Goal: Complete application form: Complete application form

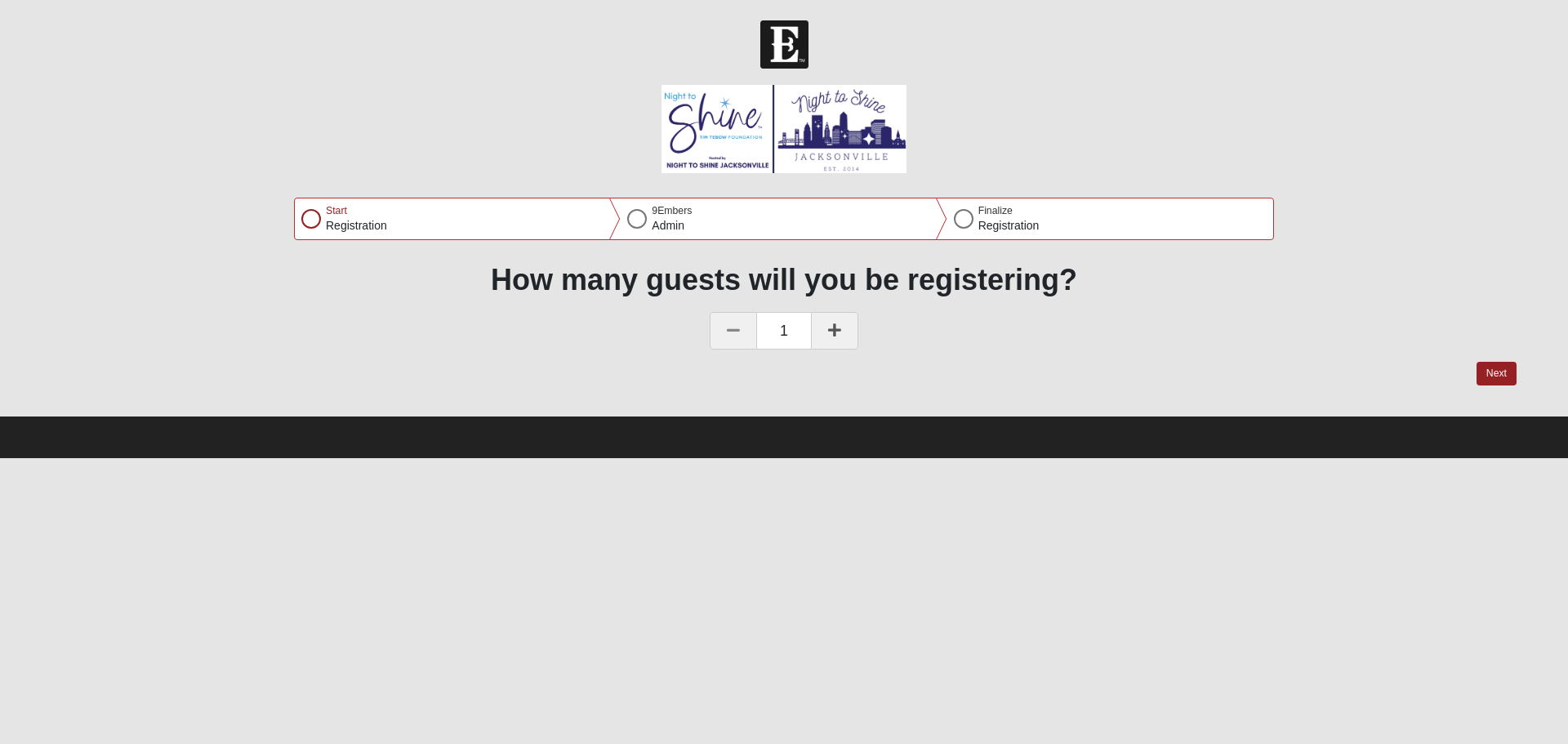
drag, startPoint x: 834, startPoint y: 323, endPoint x: 850, endPoint y: 324, distance: 16.0
click at [834, 324] on icon at bounding box center [835, 330] width 13 height 15
click at [1499, 367] on button "Next" at bounding box center [1497, 374] width 40 height 23
select select "3"
select select "4"
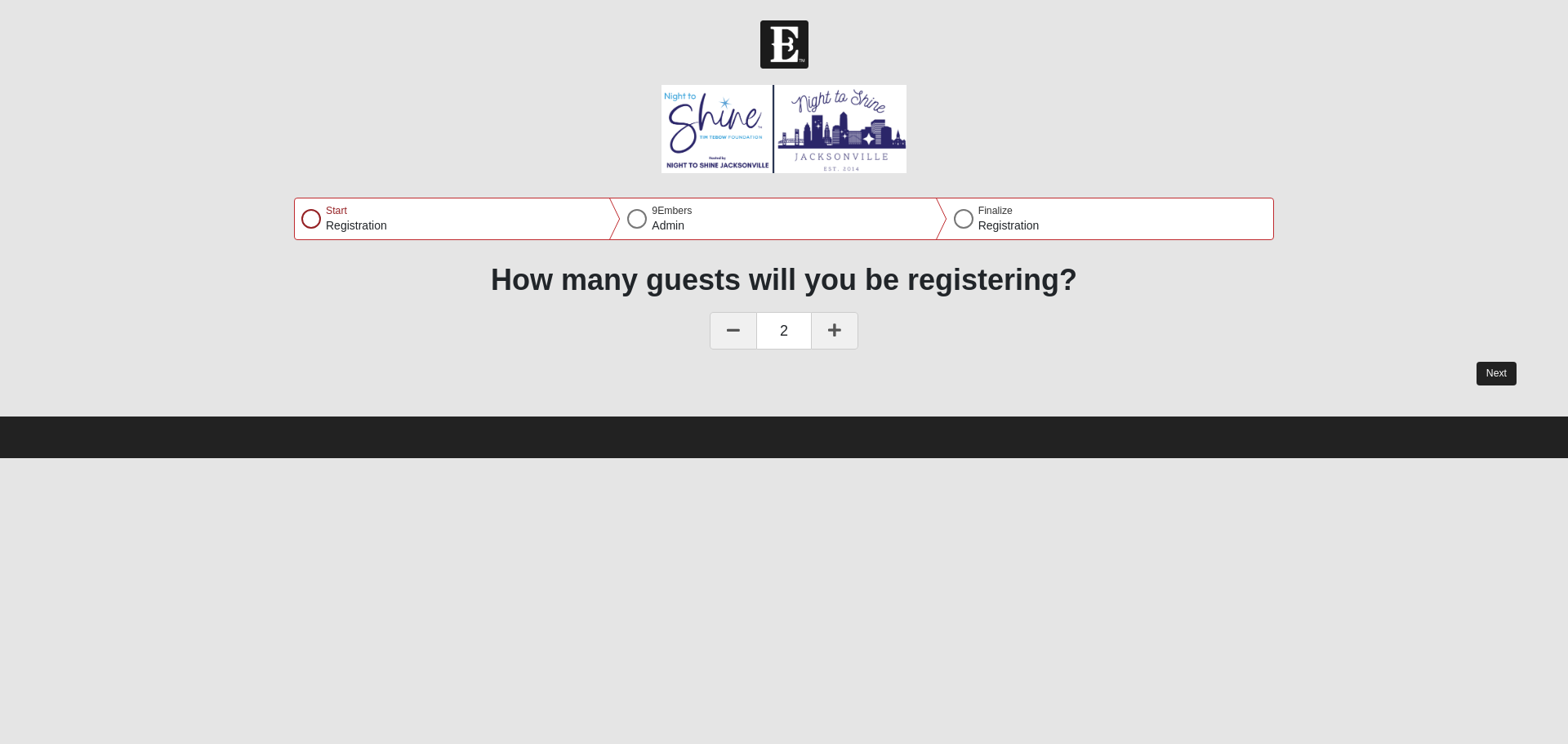
select select "1986"
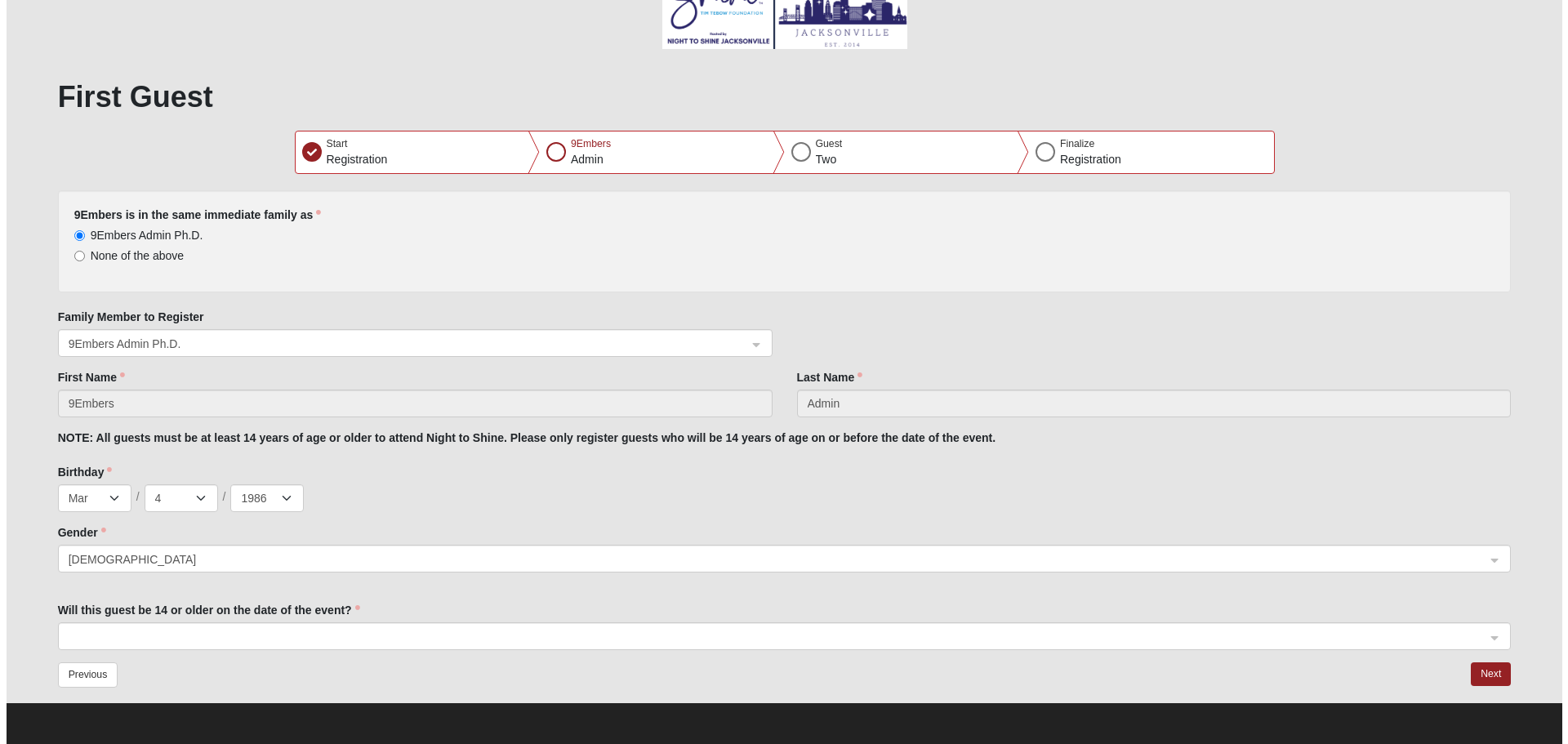
scroll to position [125, 0]
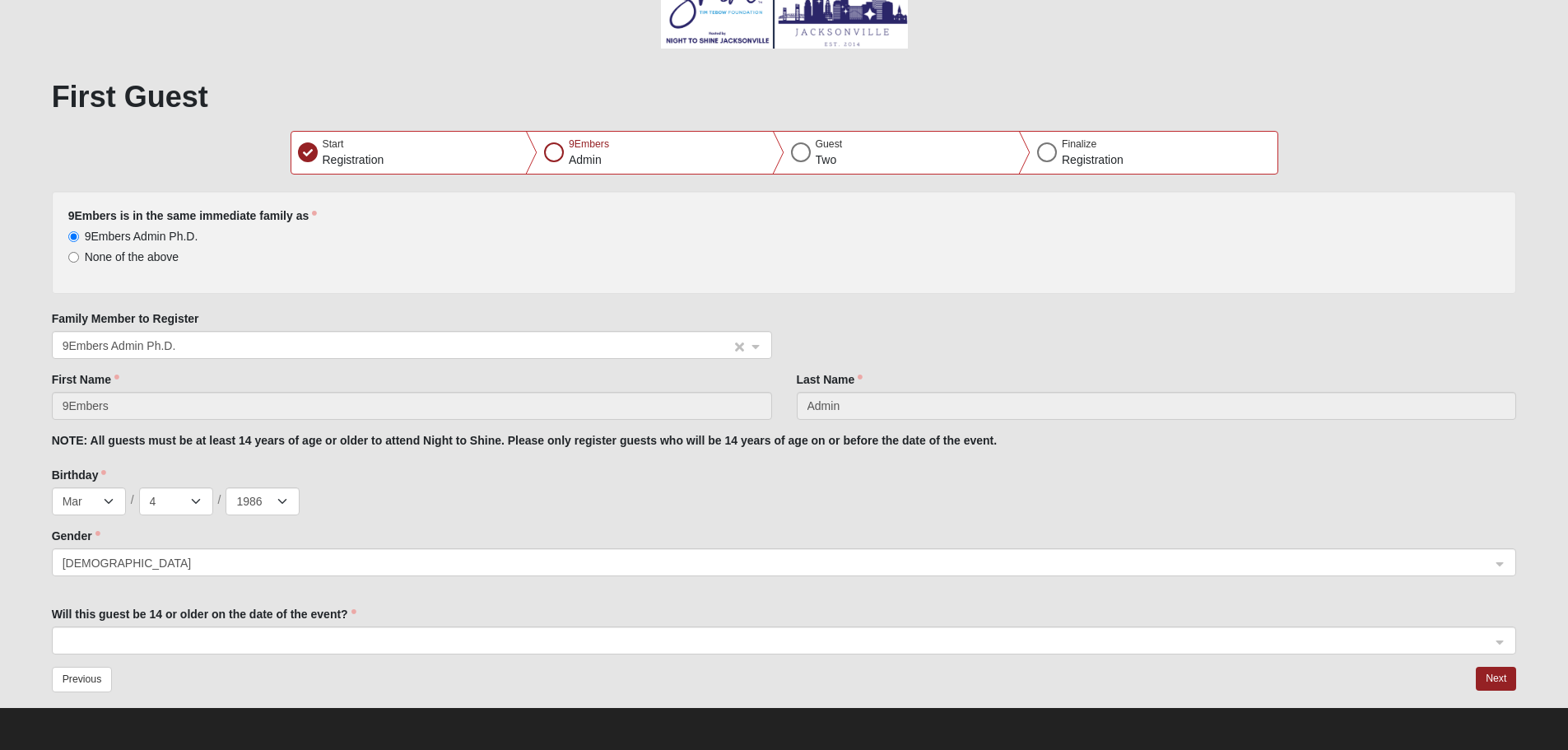
click at [673, 347] on span "9Embers Admin Ph.D." at bounding box center [397, 346] width 669 height 18
click at [1362, 732] on icon at bounding box center [1363, 732] width 10 height 10
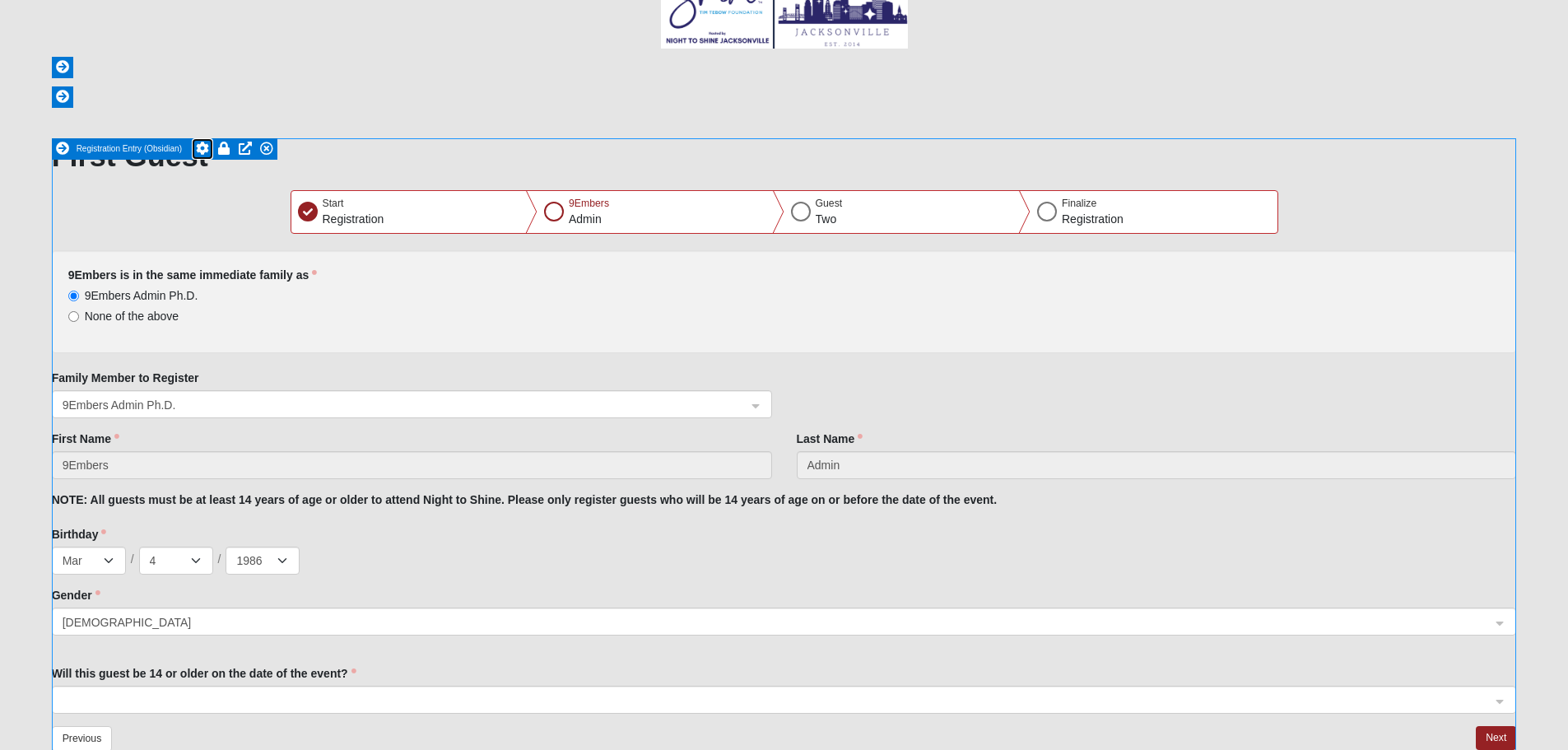
click at [204, 148] on icon at bounding box center [202, 148] width 13 height 13
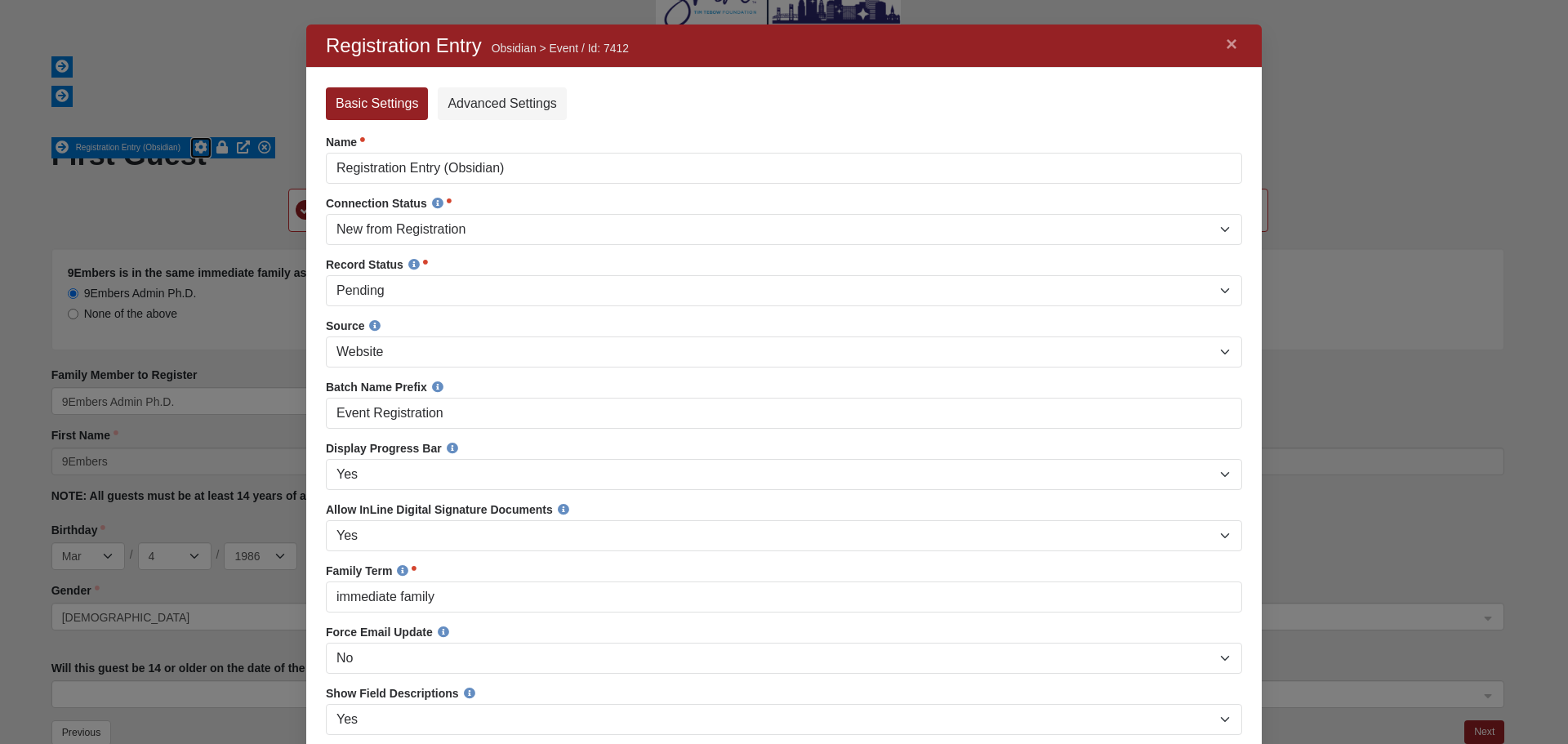
scroll to position [836, 931]
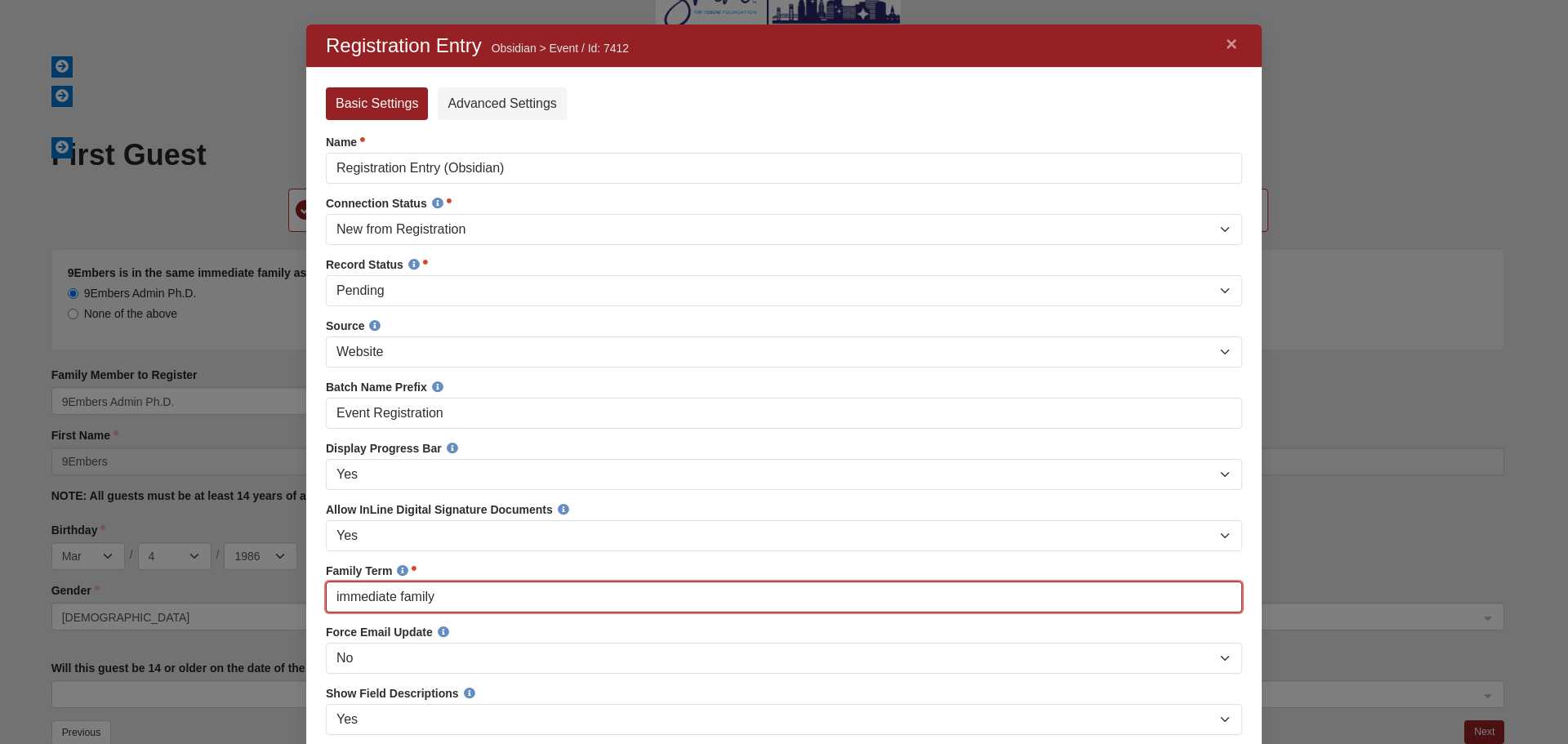
drag, startPoint x: 436, startPoint y: 604, endPoint x: 322, endPoint y: 602, distance: 114.0
click at [322, 602] on div "Error Basic Settings Advanced Settings Name Registration Entry (Obsidian) Name …" at bounding box center [784, 446] width 956 height 757
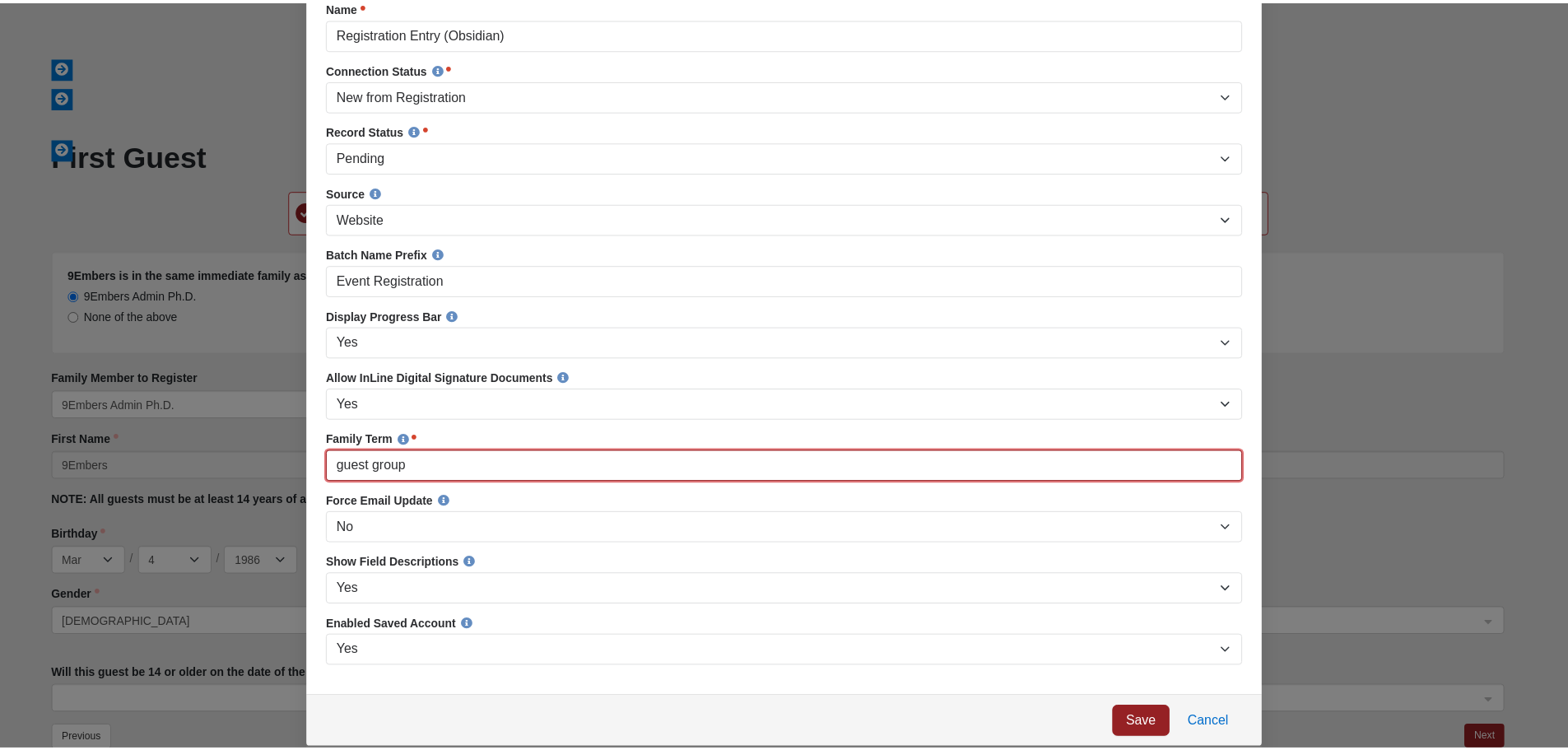
scroll to position [143, 0]
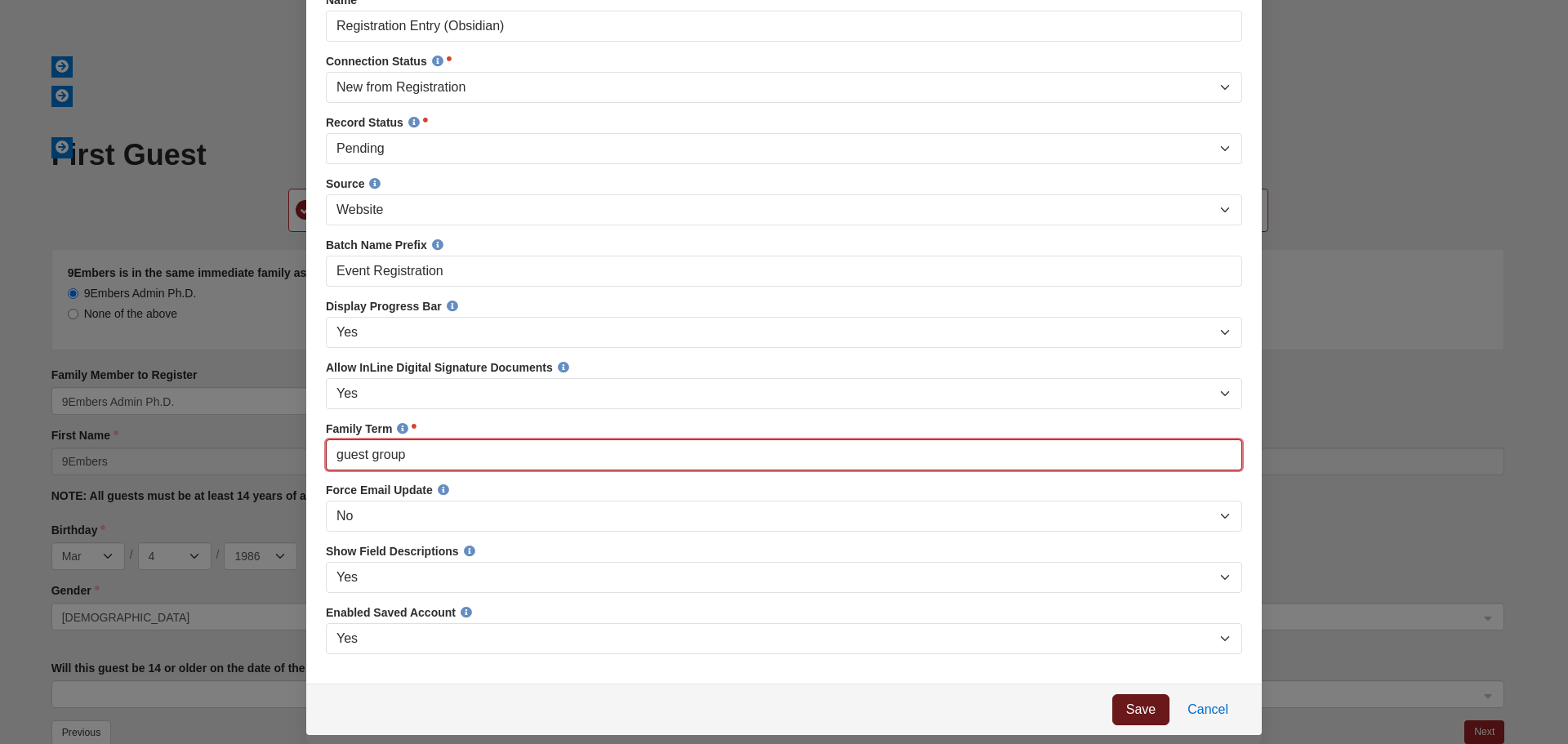
type input "guest group"
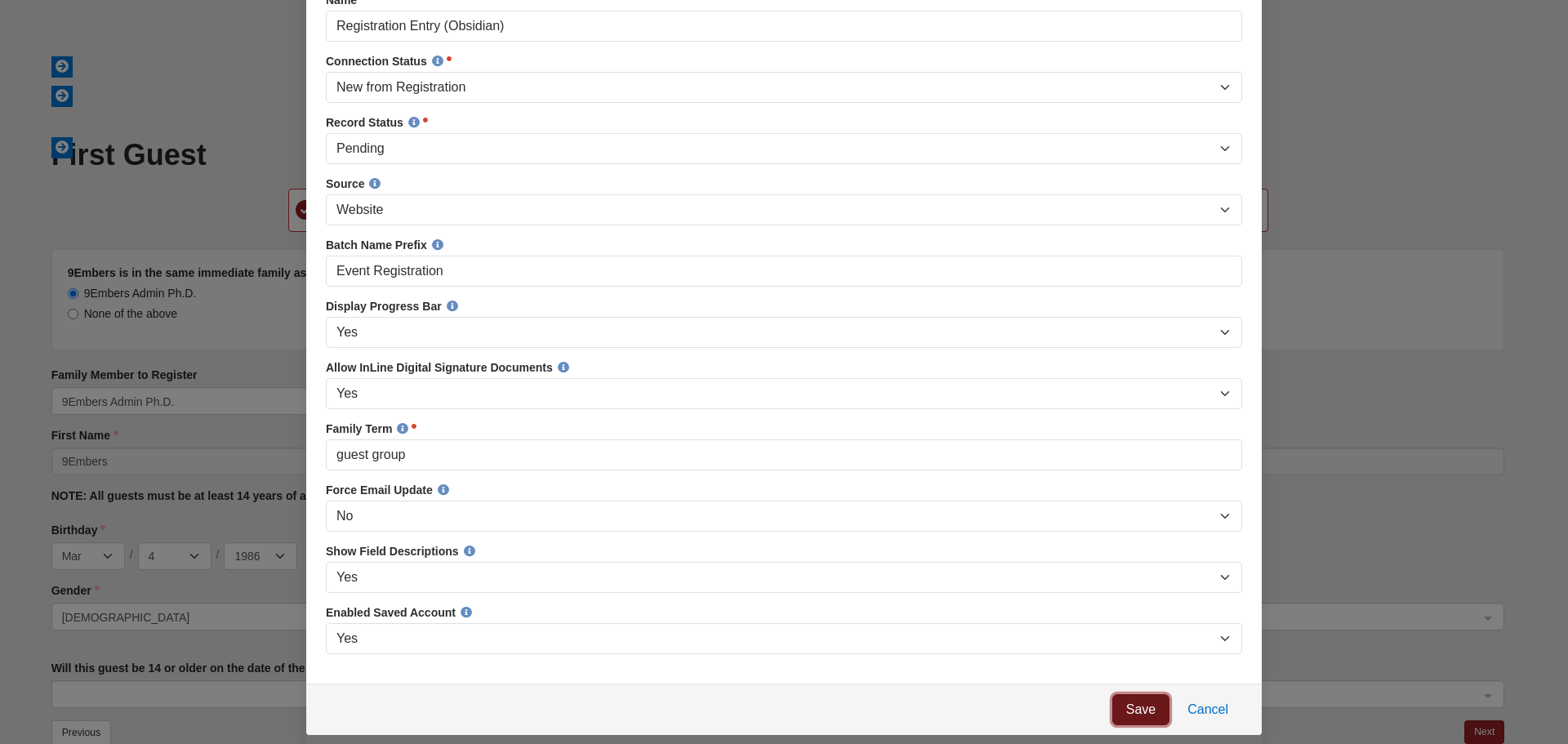
click at [1143, 716] on link "Save" at bounding box center [1141, 709] width 57 height 31
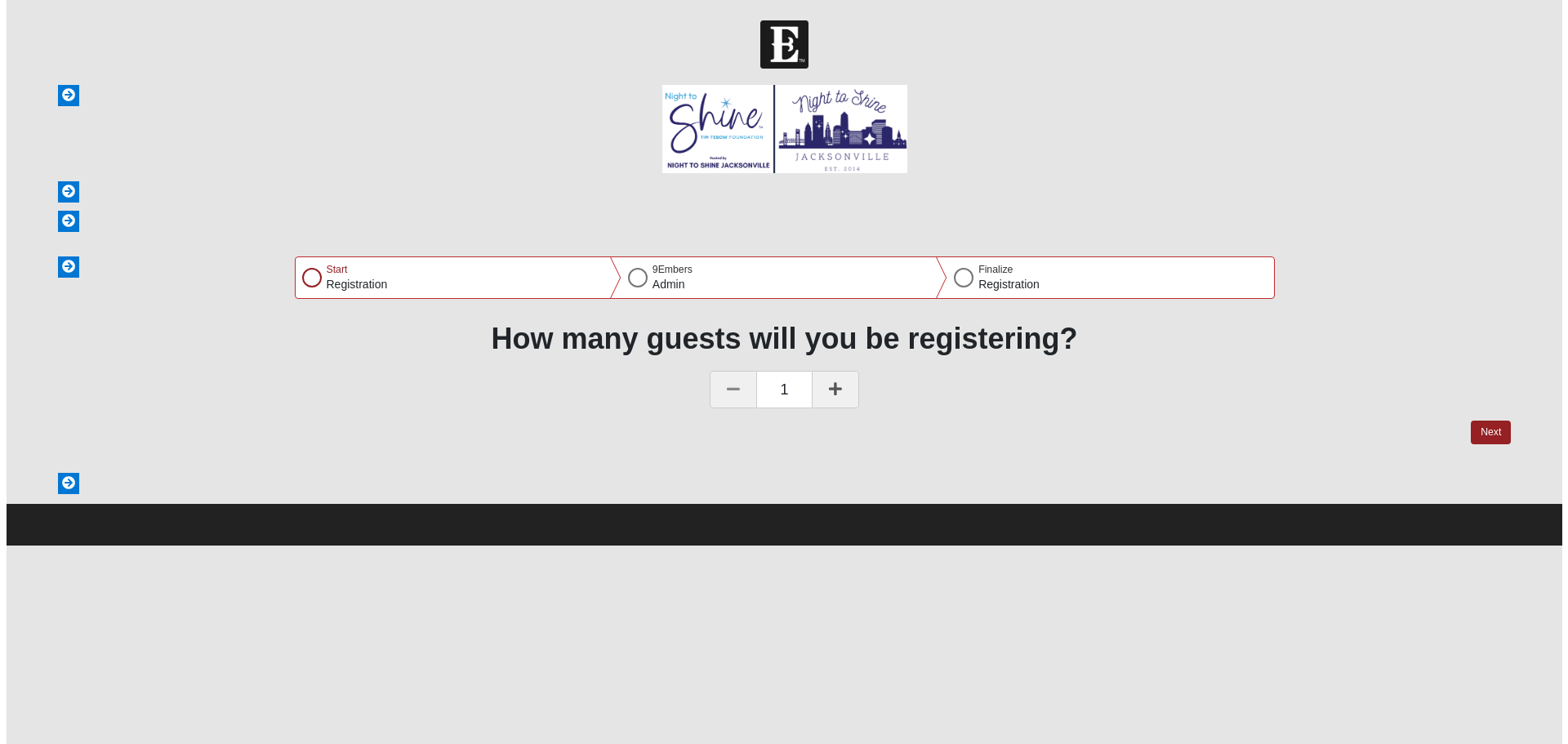
scroll to position [0, 0]
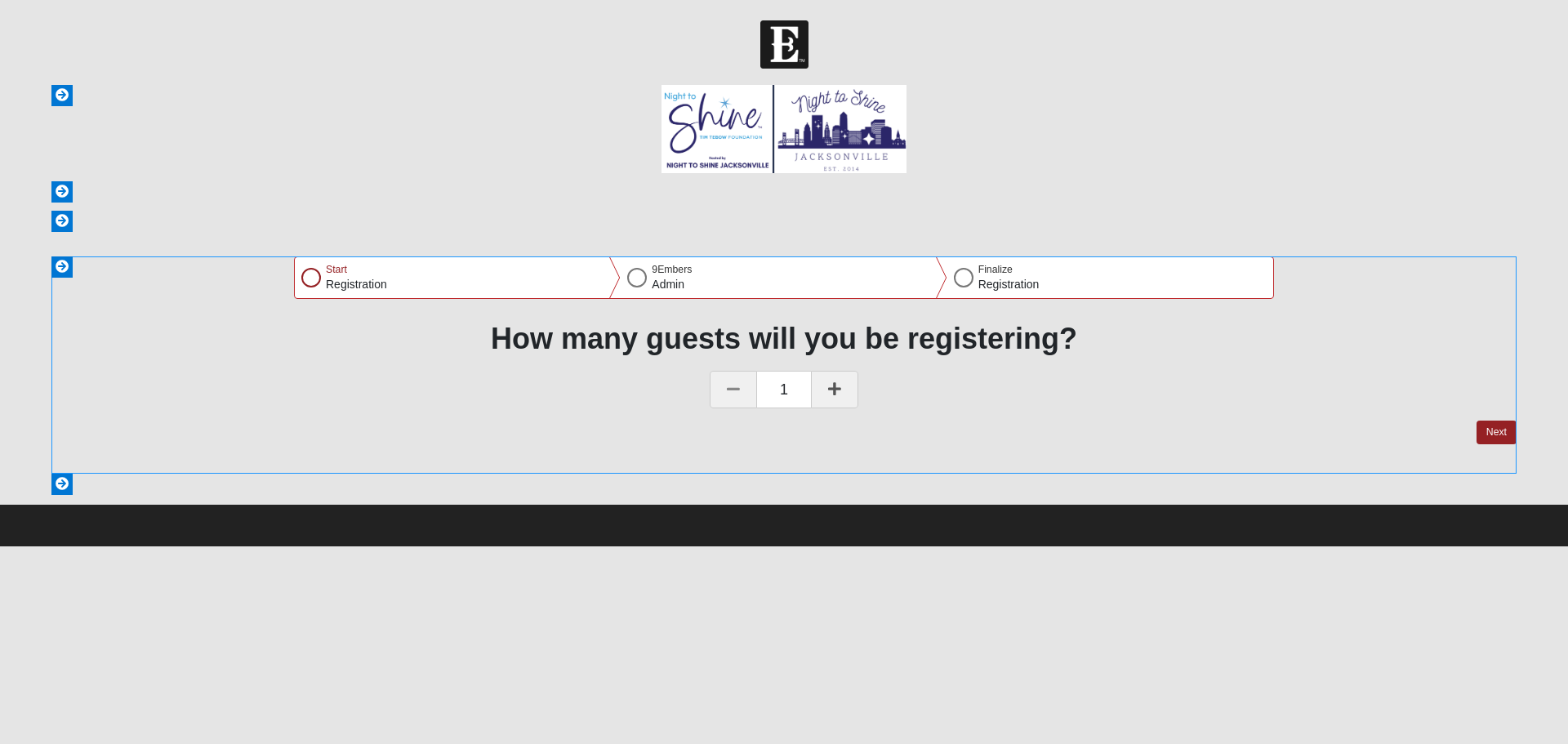
drag, startPoint x: 842, startPoint y: 389, endPoint x: 912, endPoint y: 386, distance: 70.1
click at [844, 389] on link at bounding box center [834, 389] width 47 height 37
click at [1494, 427] on button "Next" at bounding box center [1497, 432] width 40 height 23
select select "3"
select select "4"
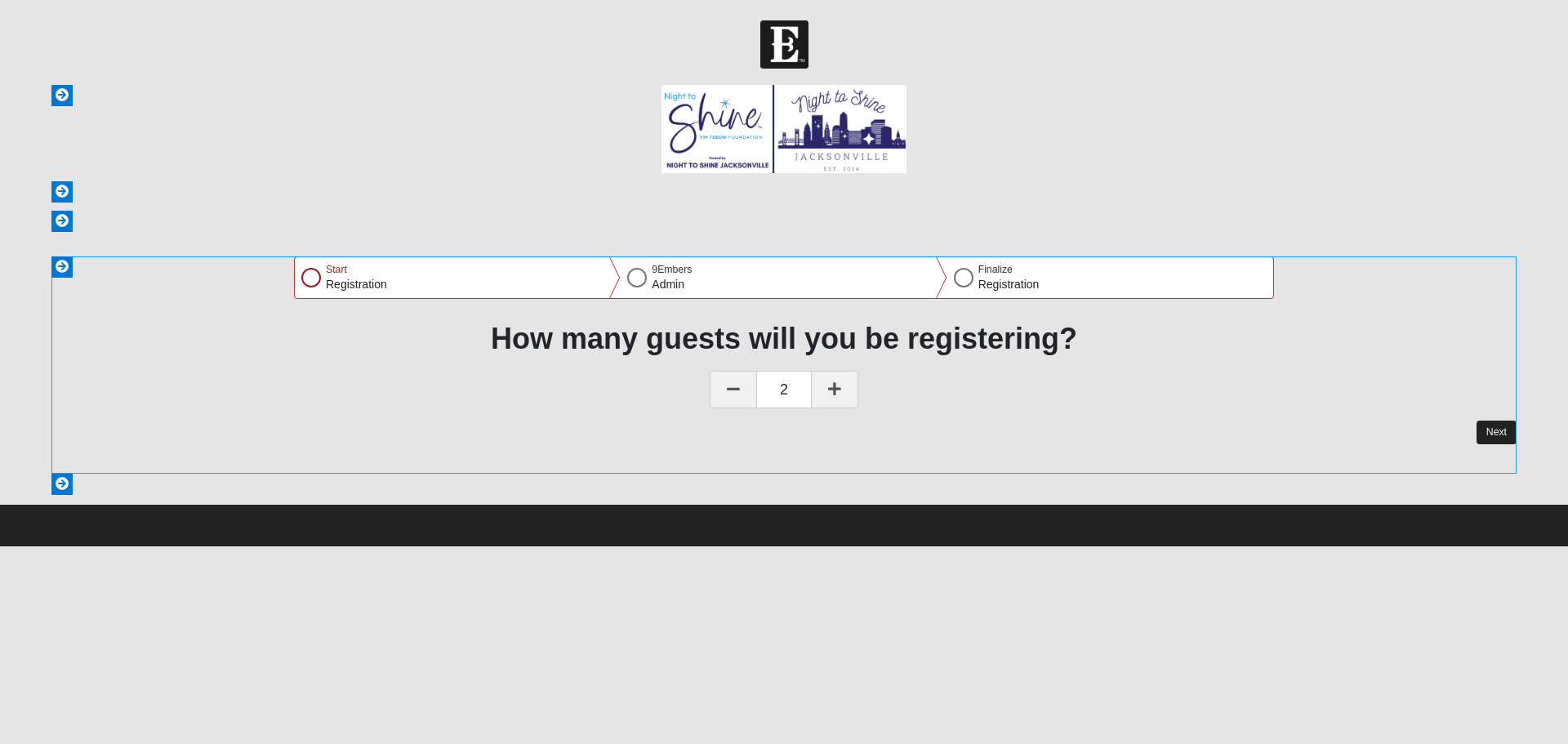
select select "1986"
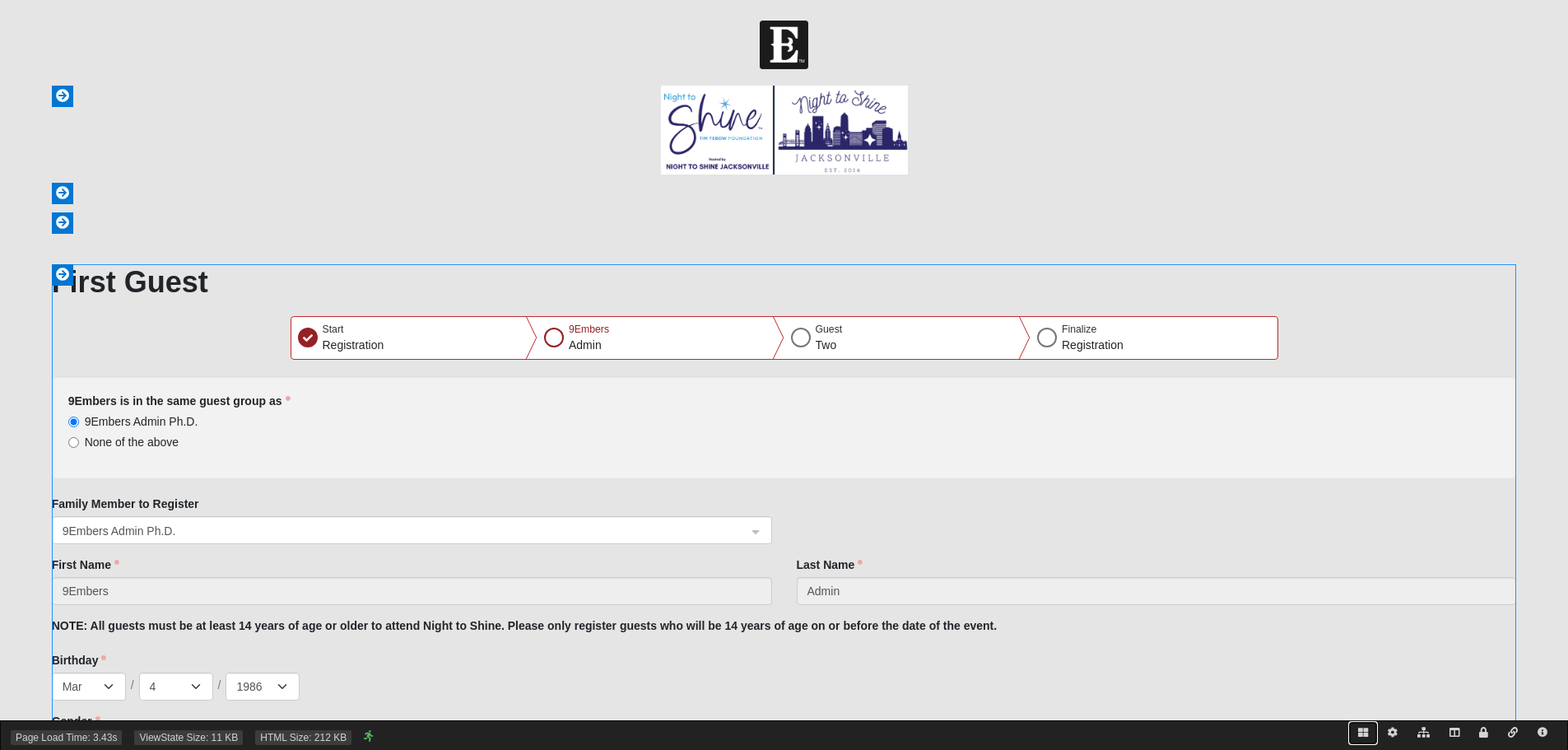
click at [1359, 731] on icon at bounding box center [1363, 732] width 10 height 10
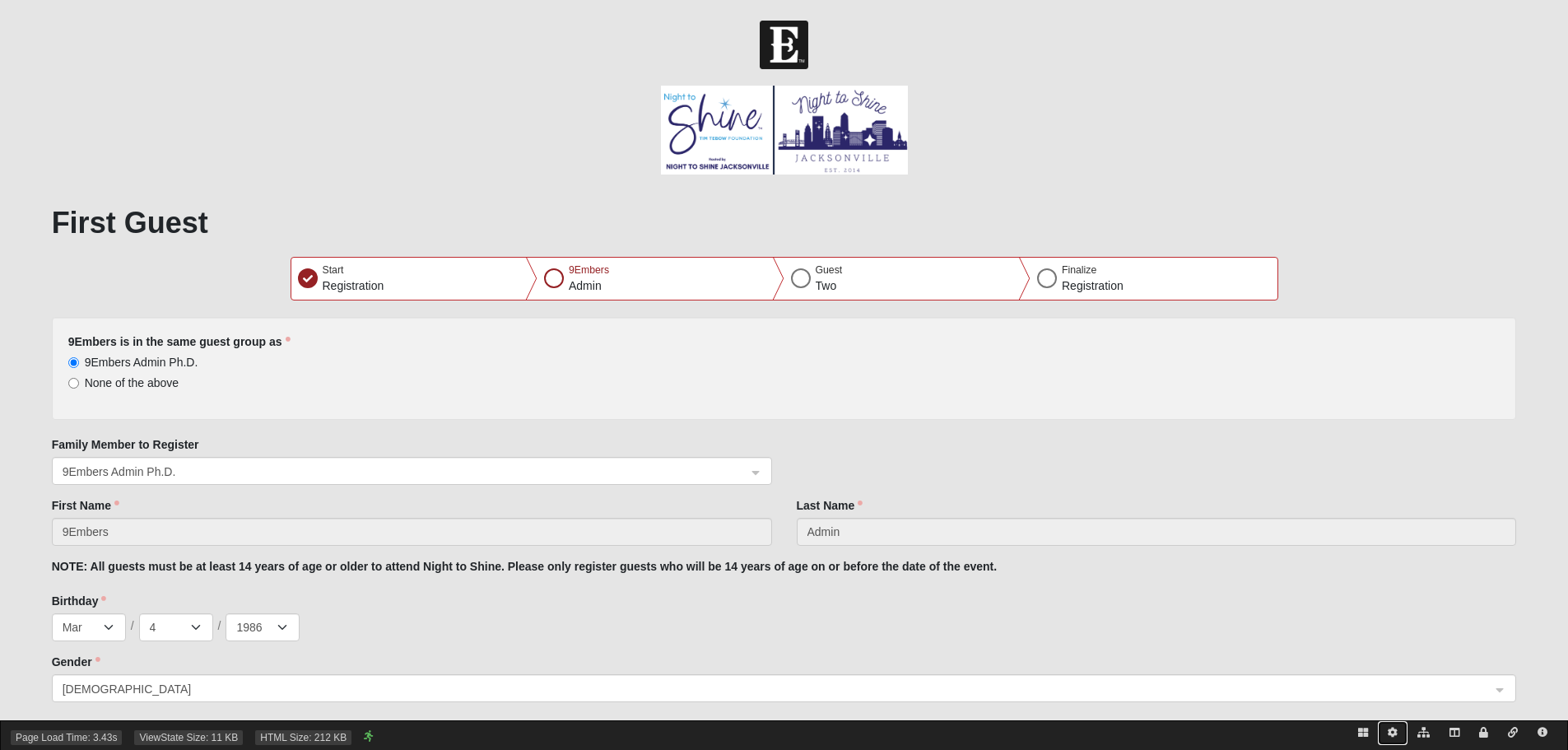
click at [1393, 731] on icon at bounding box center [1393, 732] width 10 height 10
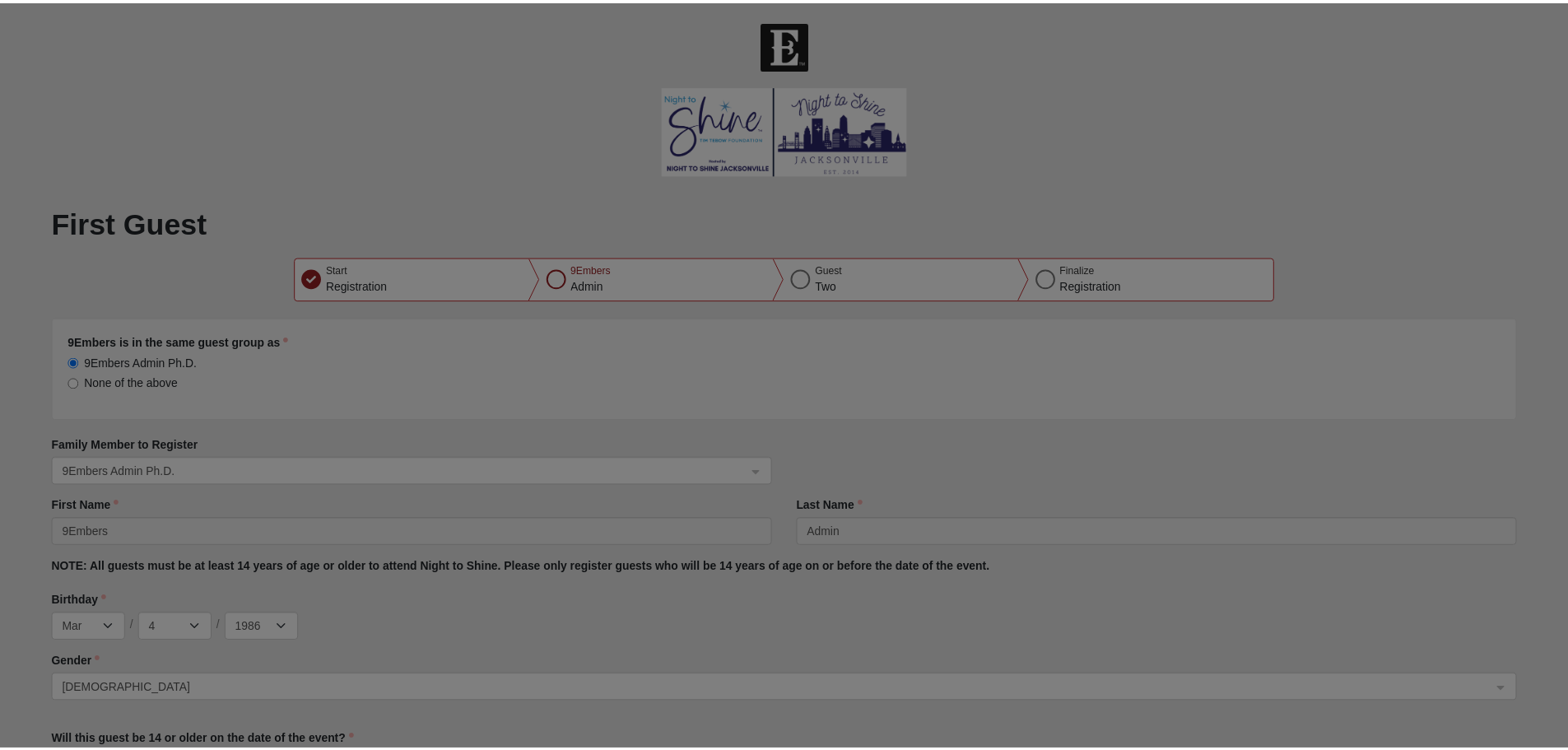
scroll to position [596, 938]
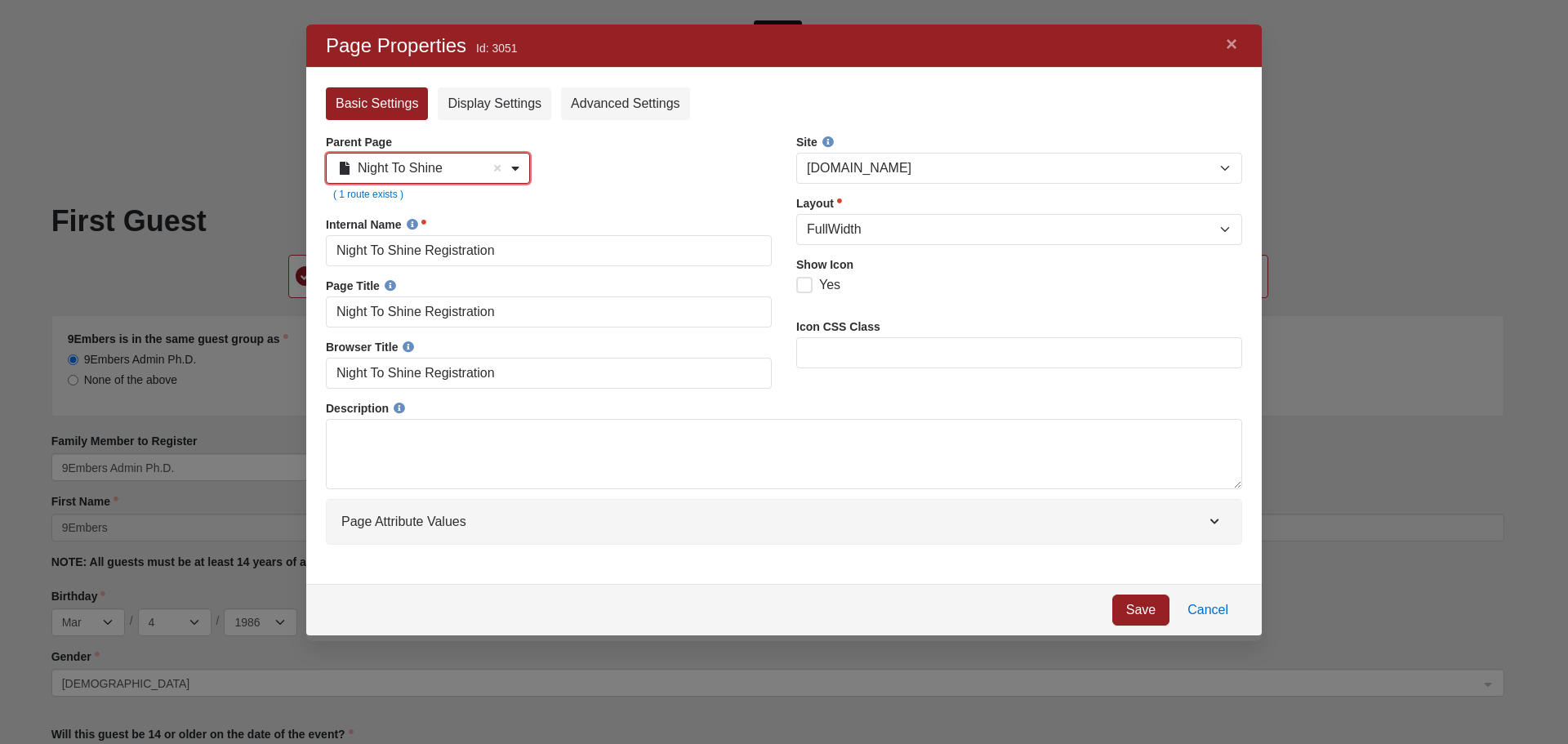
click at [520, 170] on link "Night To Shine" at bounding box center [427, 167] width 204 height 31
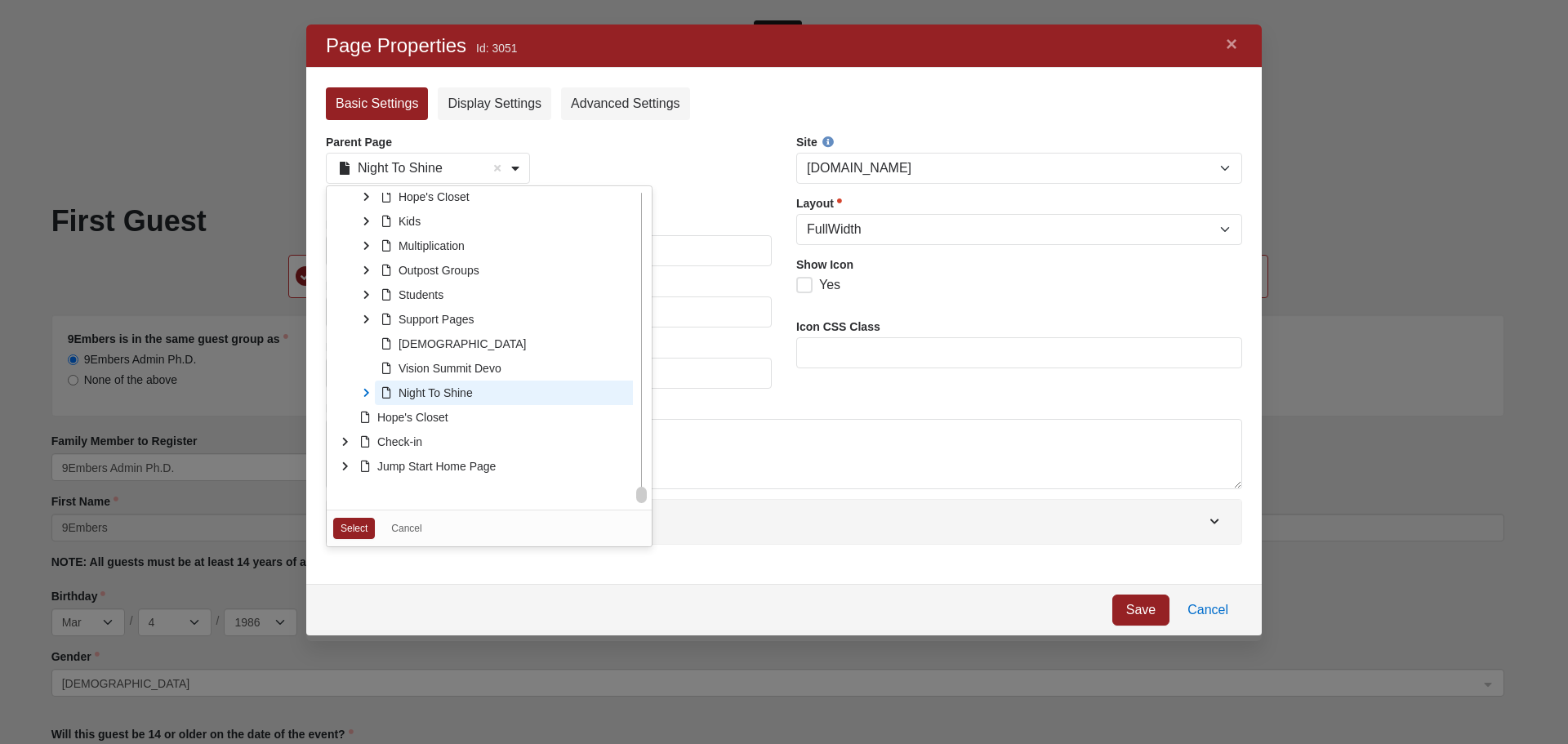
click at [361, 396] on icon at bounding box center [366, 392] width 24 height 24
click at [1222, 616] on link "Cancel" at bounding box center [1208, 609] width 68 height 31
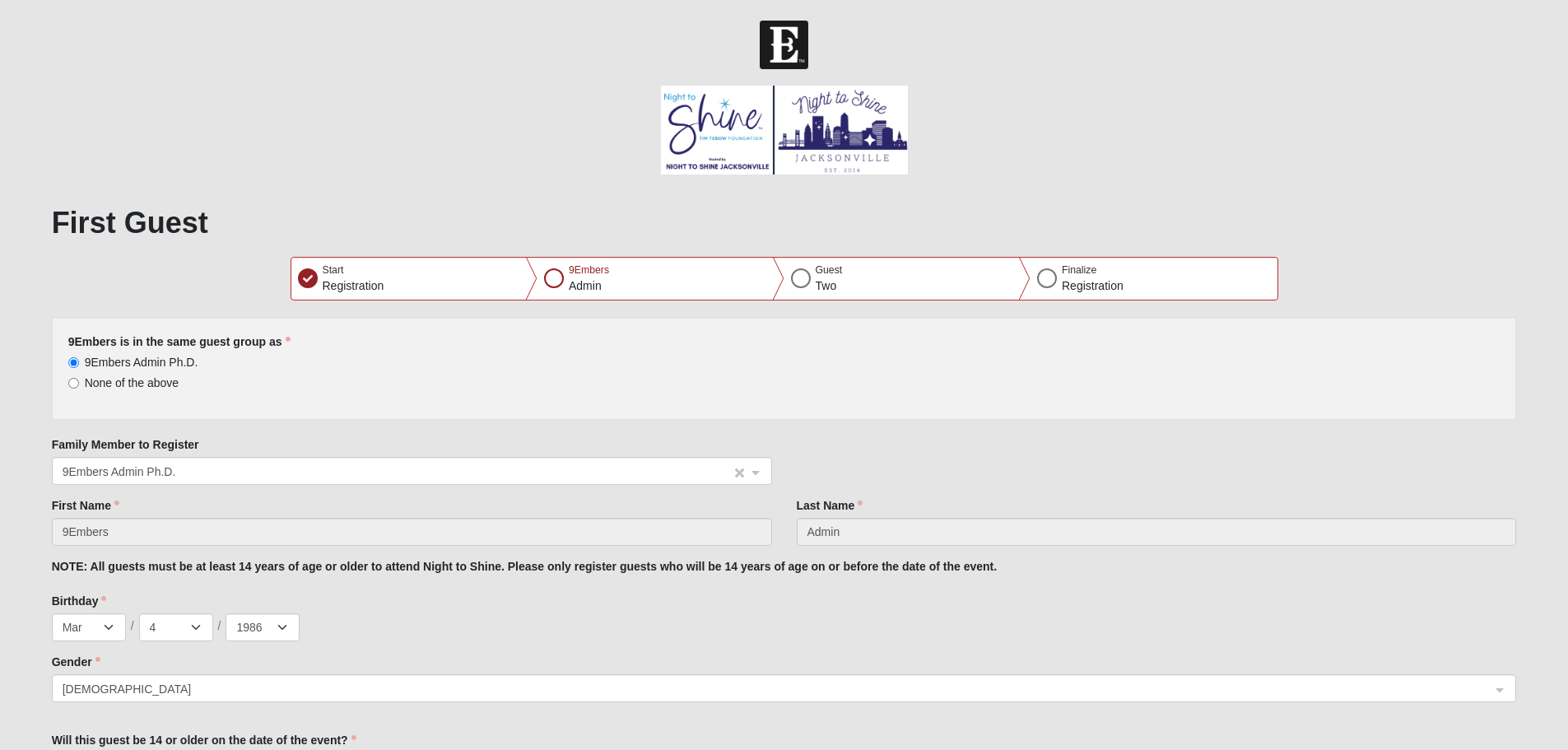
click at [478, 472] on span "9Embers Admin Ph.D." at bounding box center [397, 471] width 669 height 18
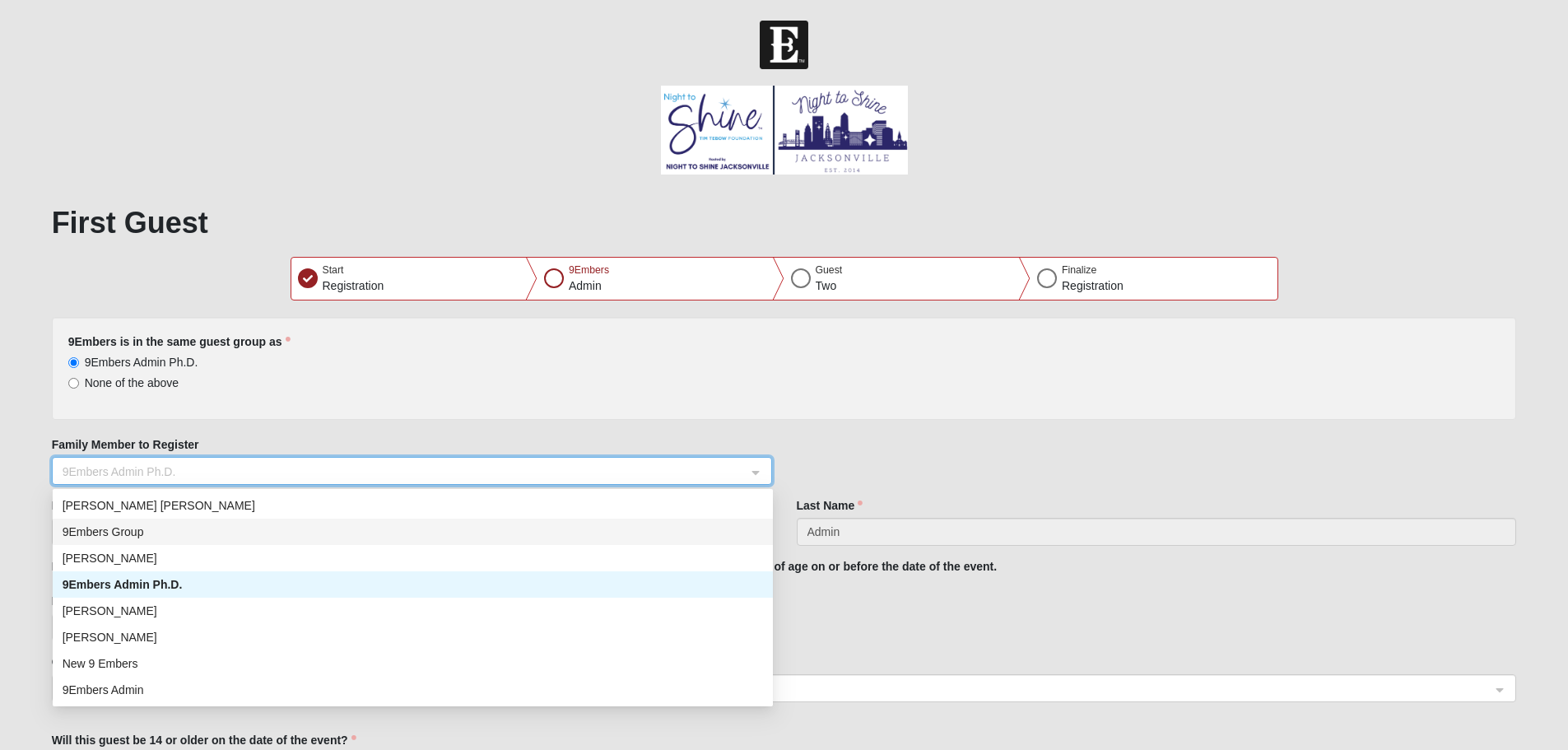
click at [451, 518] on div "9Embers Group" at bounding box center [413, 531] width 720 height 26
type input "Group"
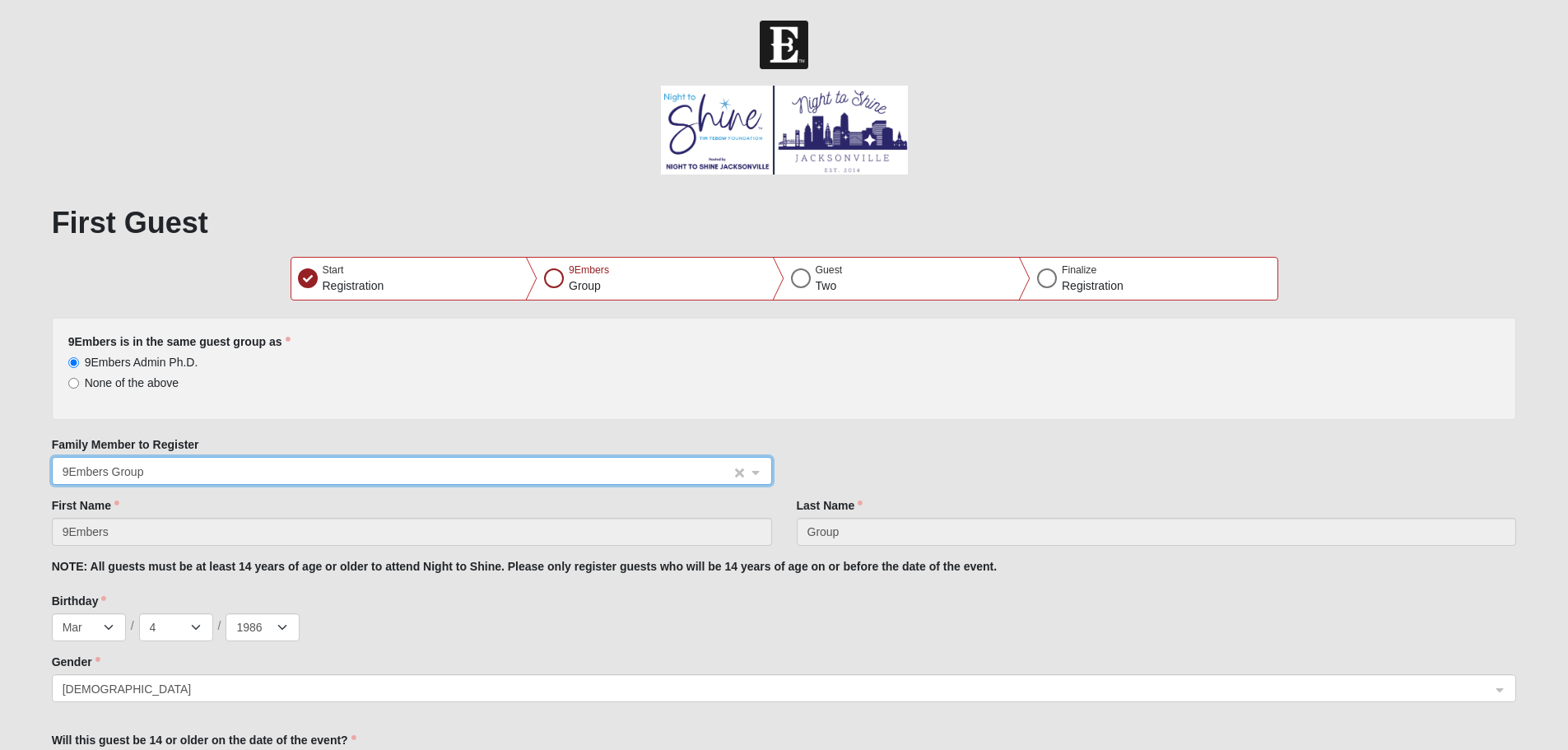
click at [450, 478] on span "9Embers Group" at bounding box center [397, 471] width 669 height 18
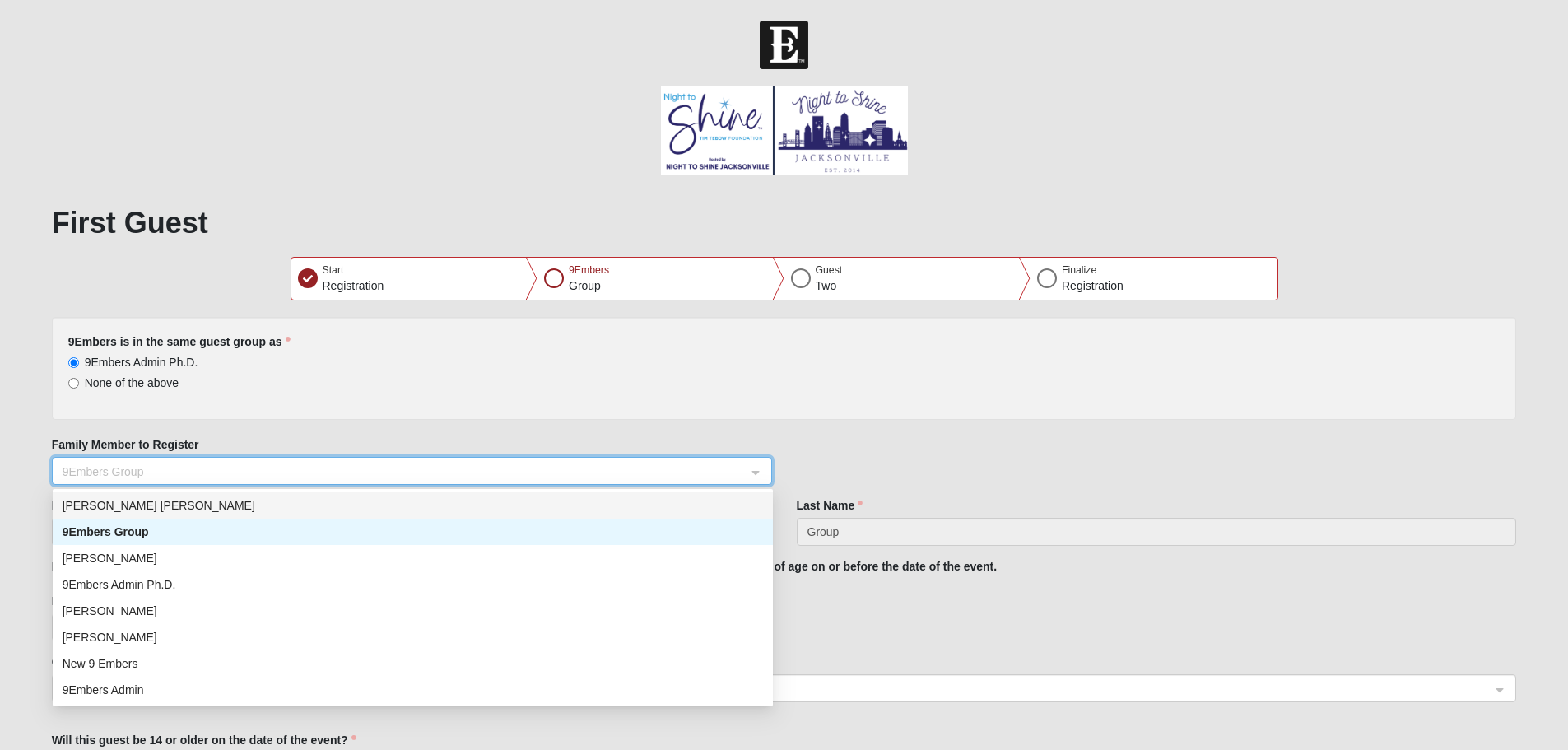
click at [448, 500] on div "[PERSON_NAME] [PERSON_NAME]" at bounding box center [413, 505] width 701 height 18
type input "[PERSON_NAME]"
select select "6"
select select "22"
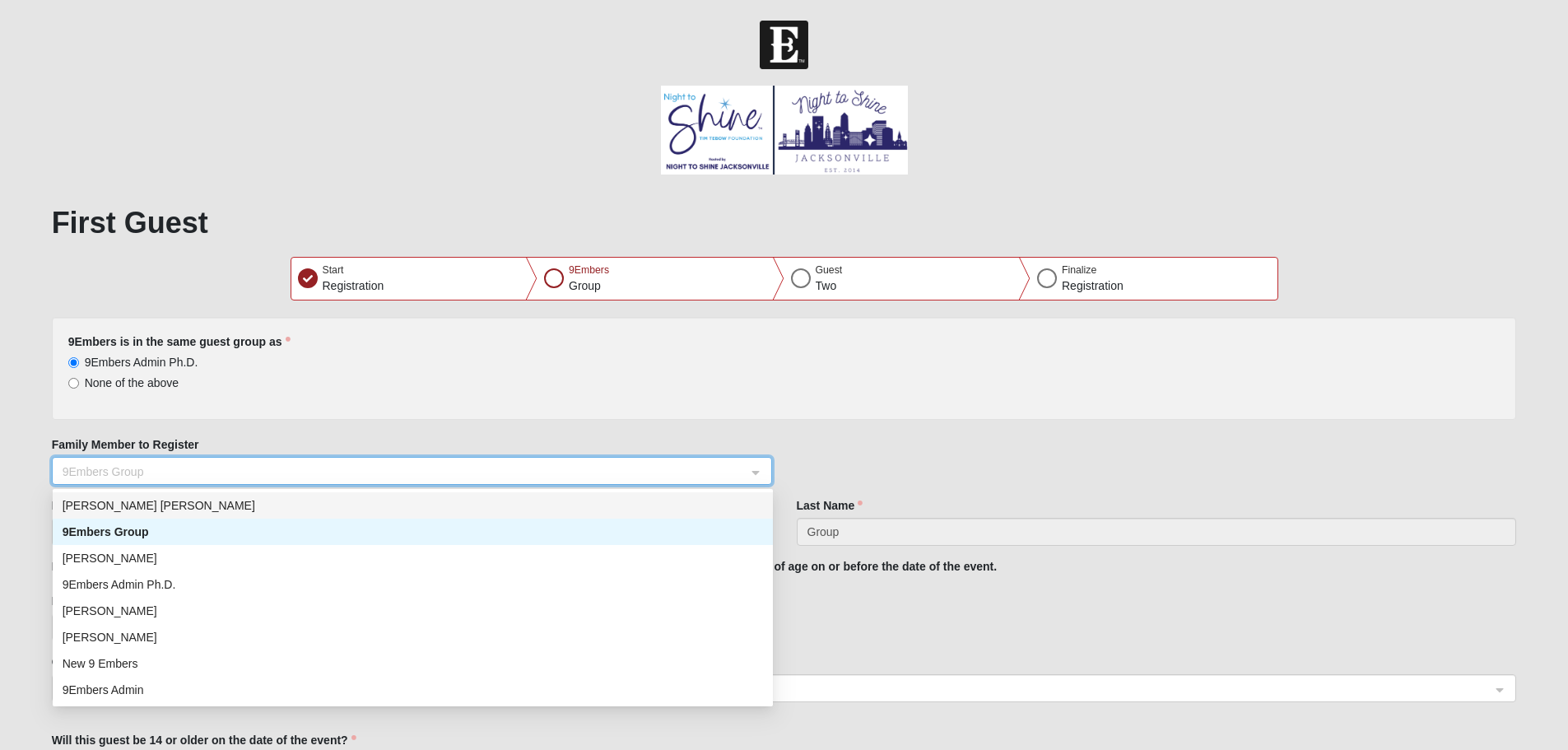
select select "1979"
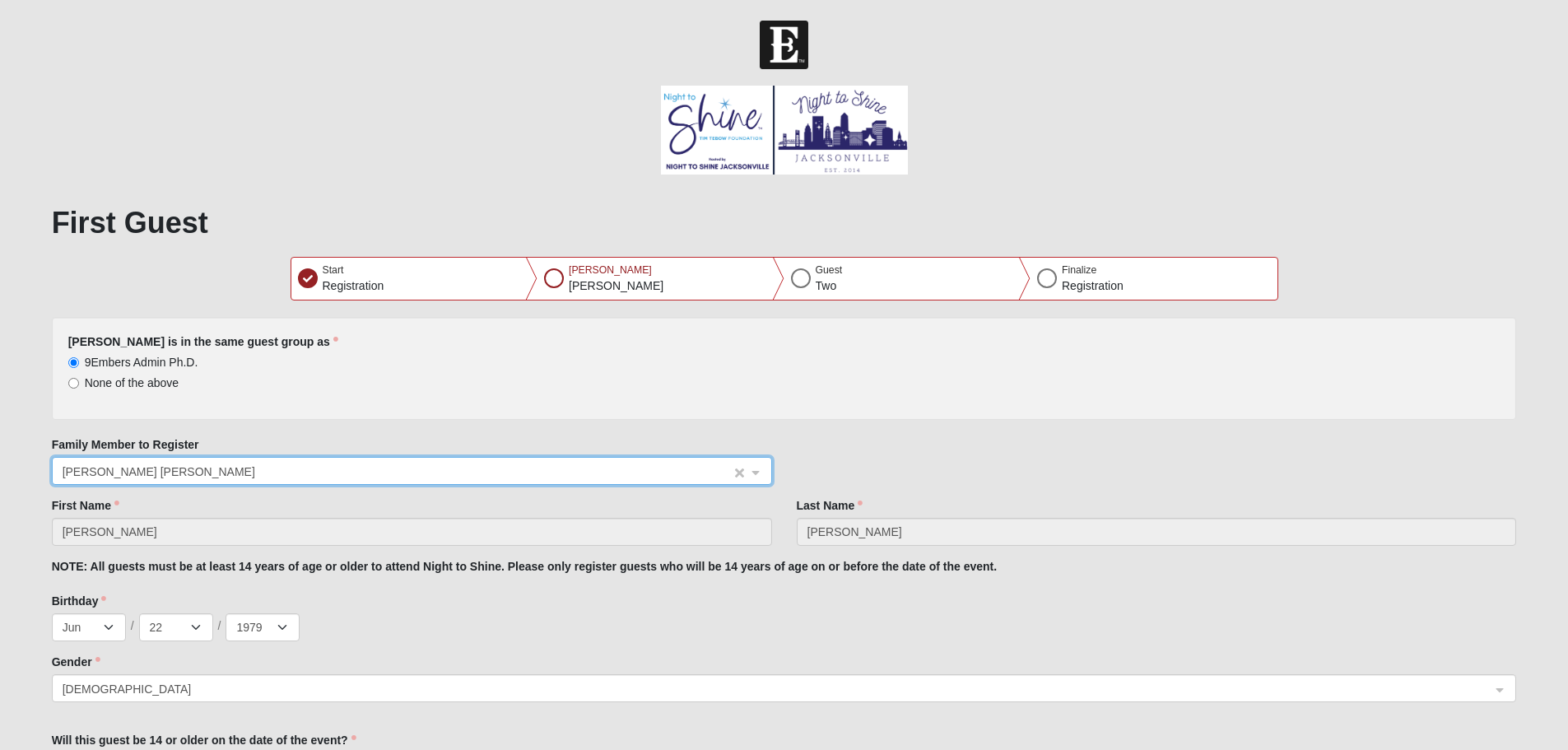
click at [455, 470] on span "[PERSON_NAME] [PERSON_NAME]" at bounding box center [397, 471] width 669 height 18
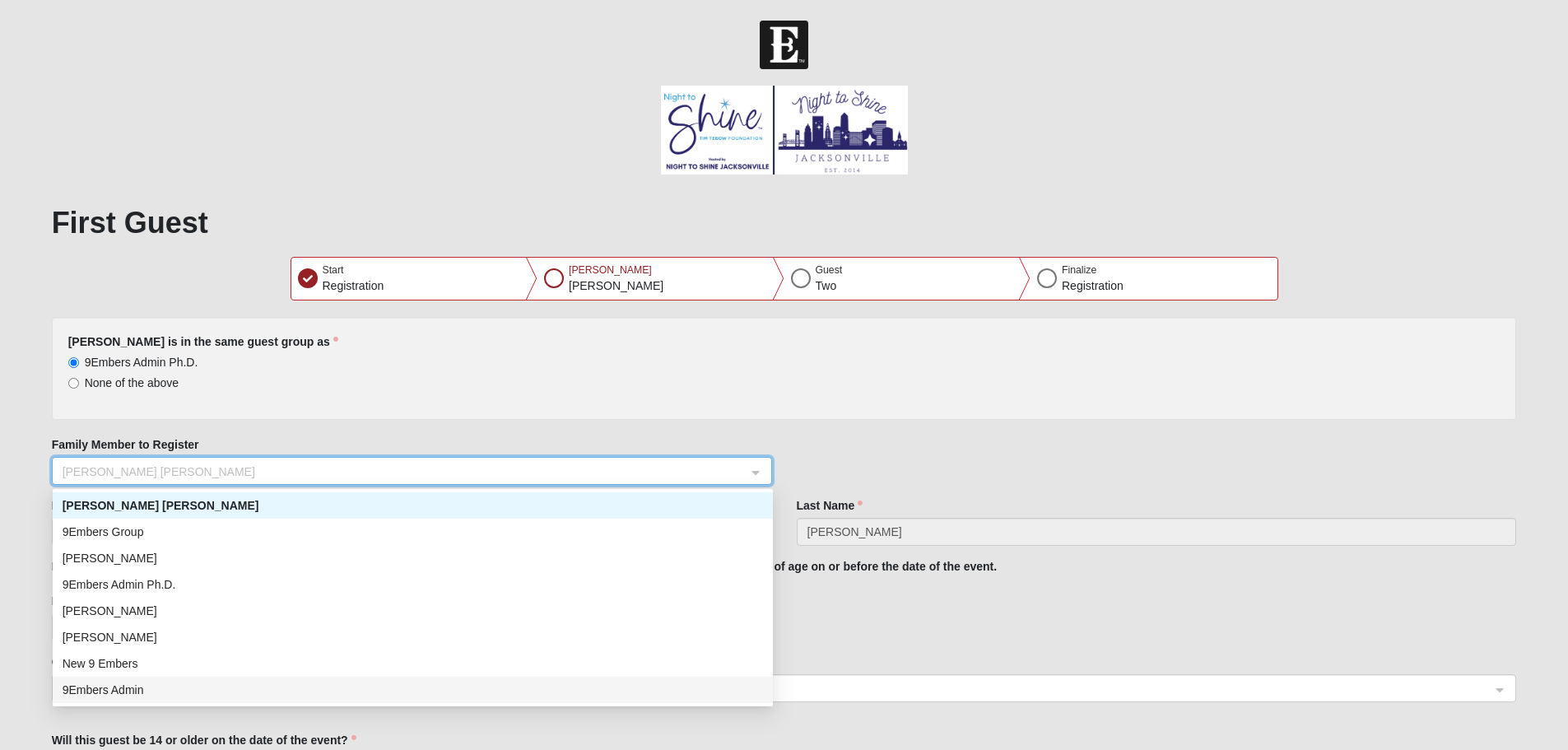
click at [427, 692] on div "9Embers Admin" at bounding box center [413, 690] width 701 height 18
type input "9Embers"
type input "Admin"
select select "3"
select select "1986"
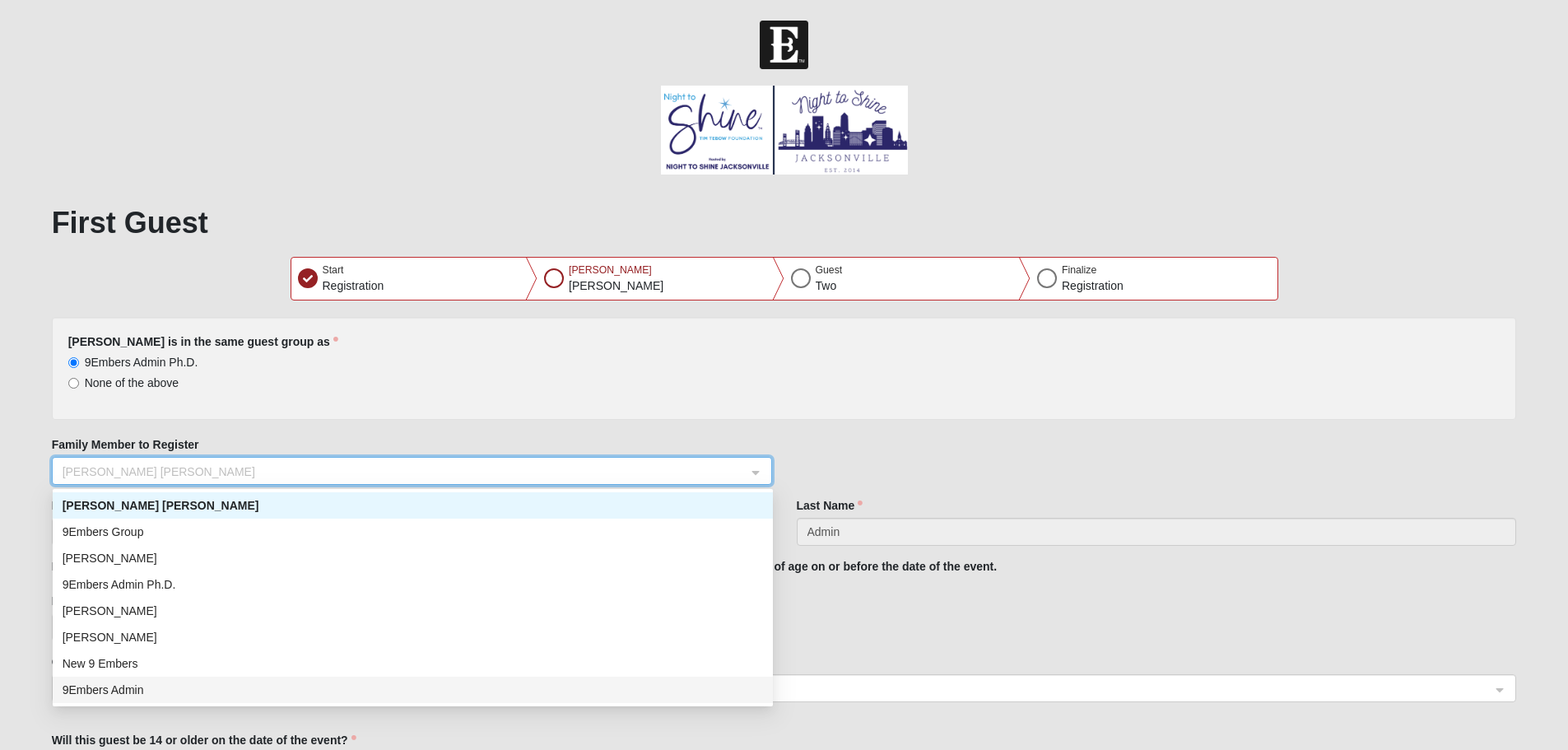
select select "4"
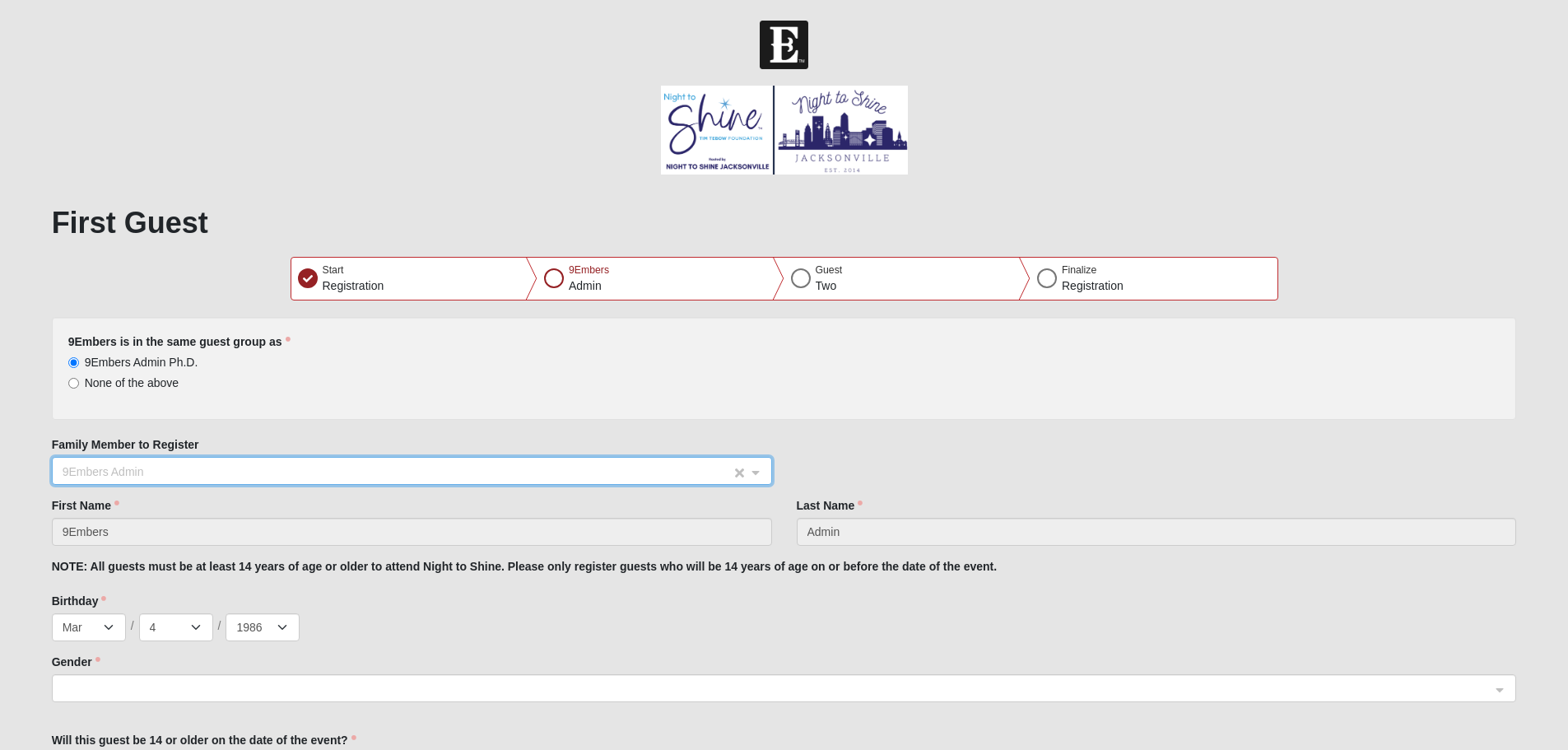
click at [382, 471] on span "9Embers Admin" at bounding box center [397, 471] width 669 height 18
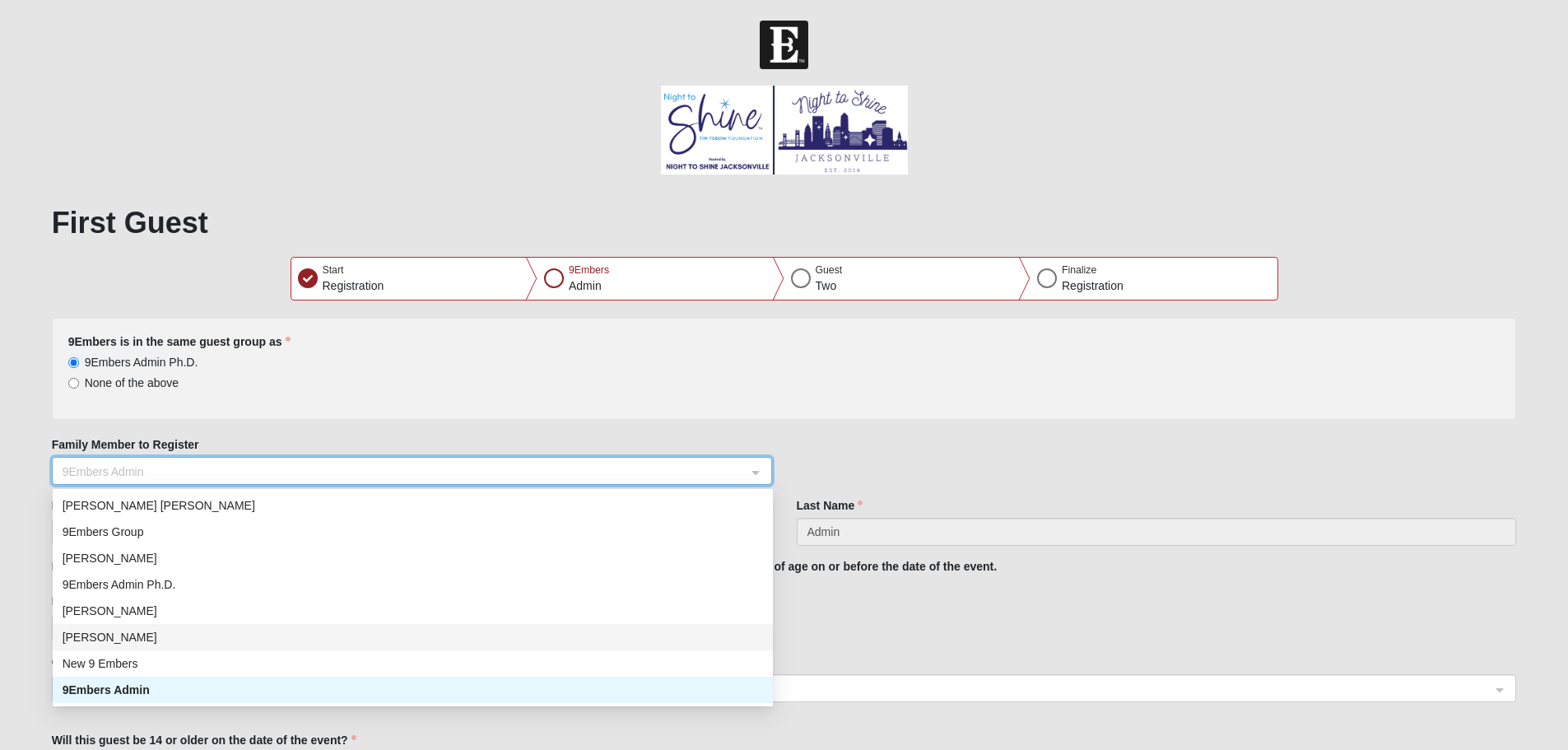
click at [373, 637] on div "[PERSON_NAME]" at bounding box center [413, 637] width 701 height 18
type input "[PERSON_NAME]"
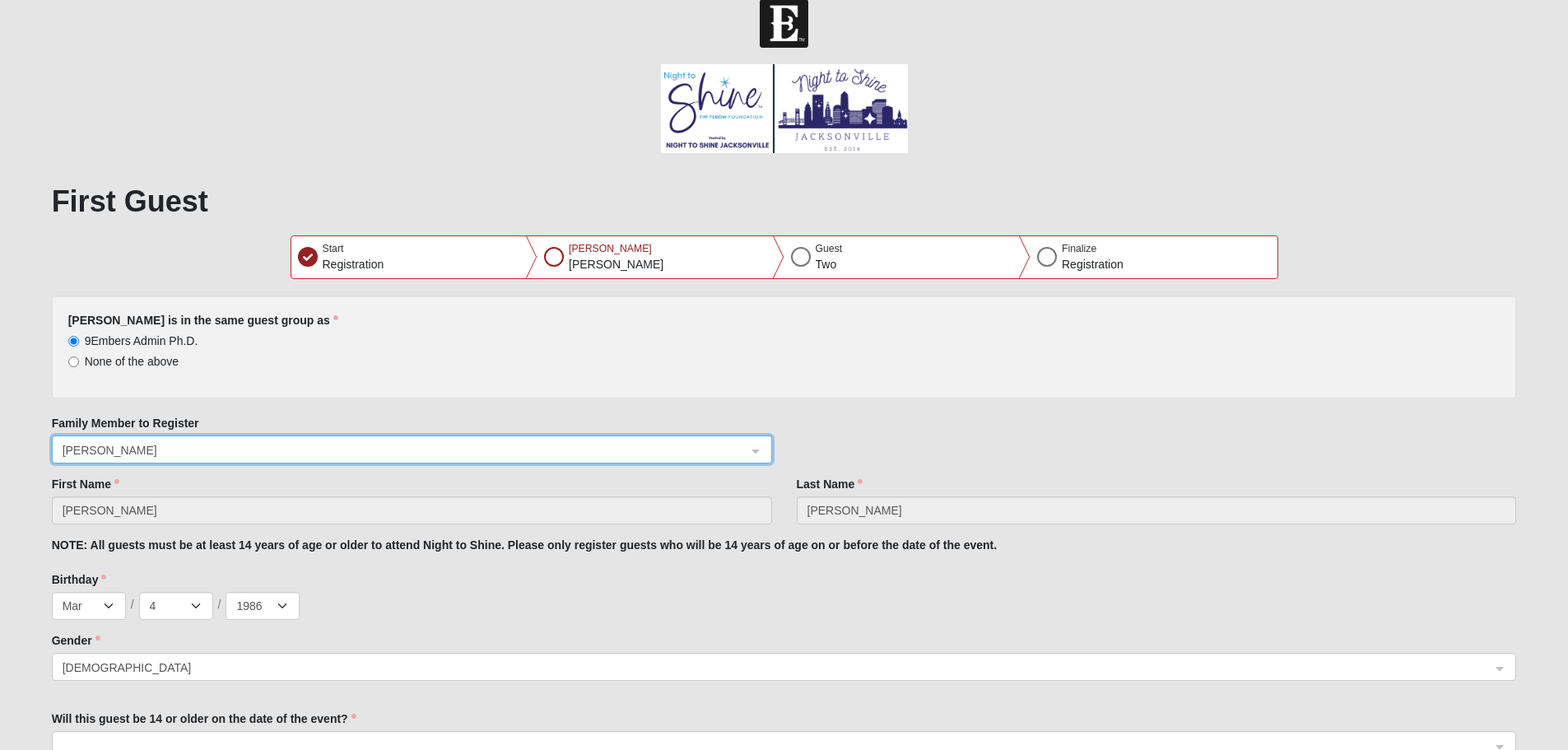
scroll to position [0, 0]
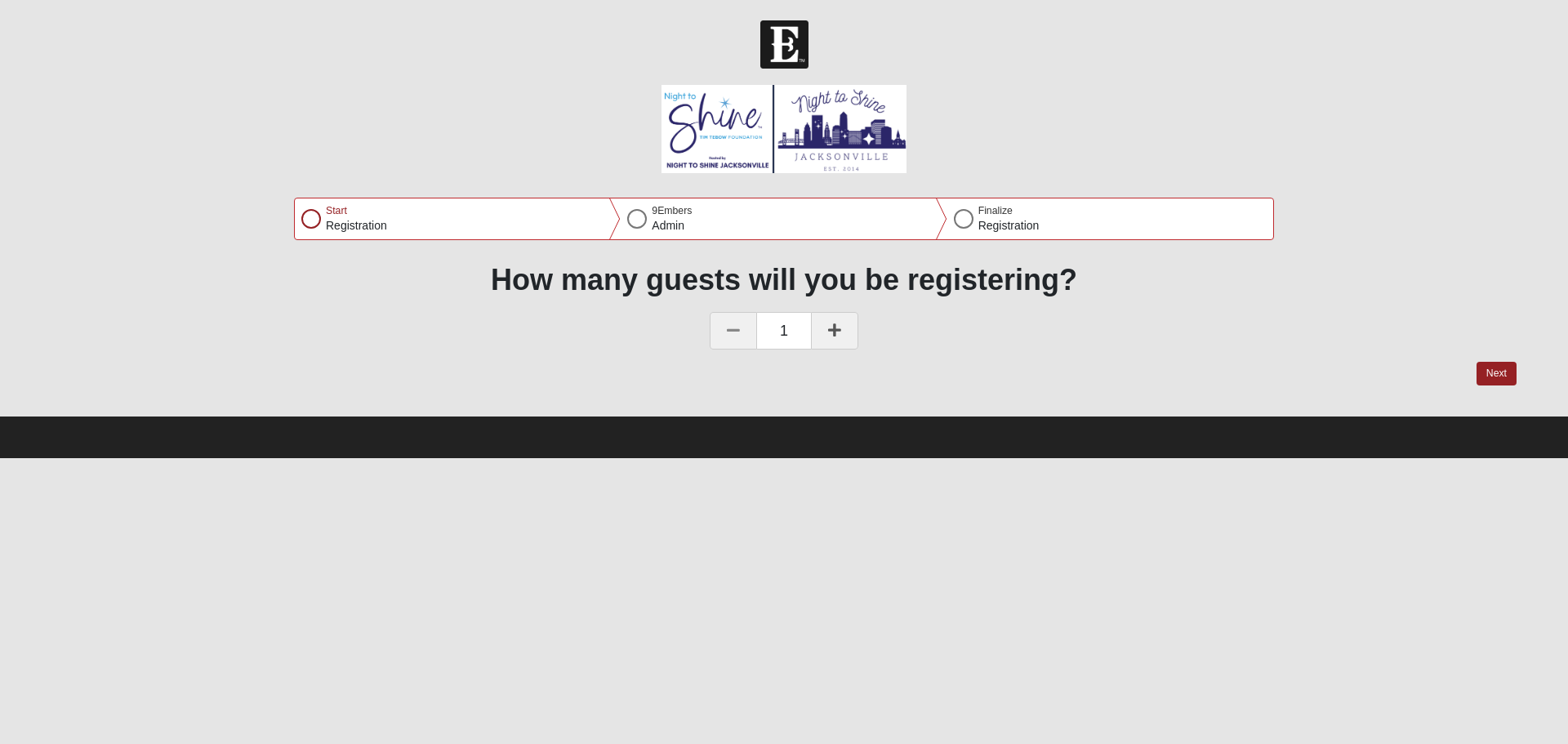
click at [827, 328] on link at bounding box center [834, 330] width 47 height 37
click at [1494, 370] on button "Next" at bounding box center [1497, 374] width 40 height 23
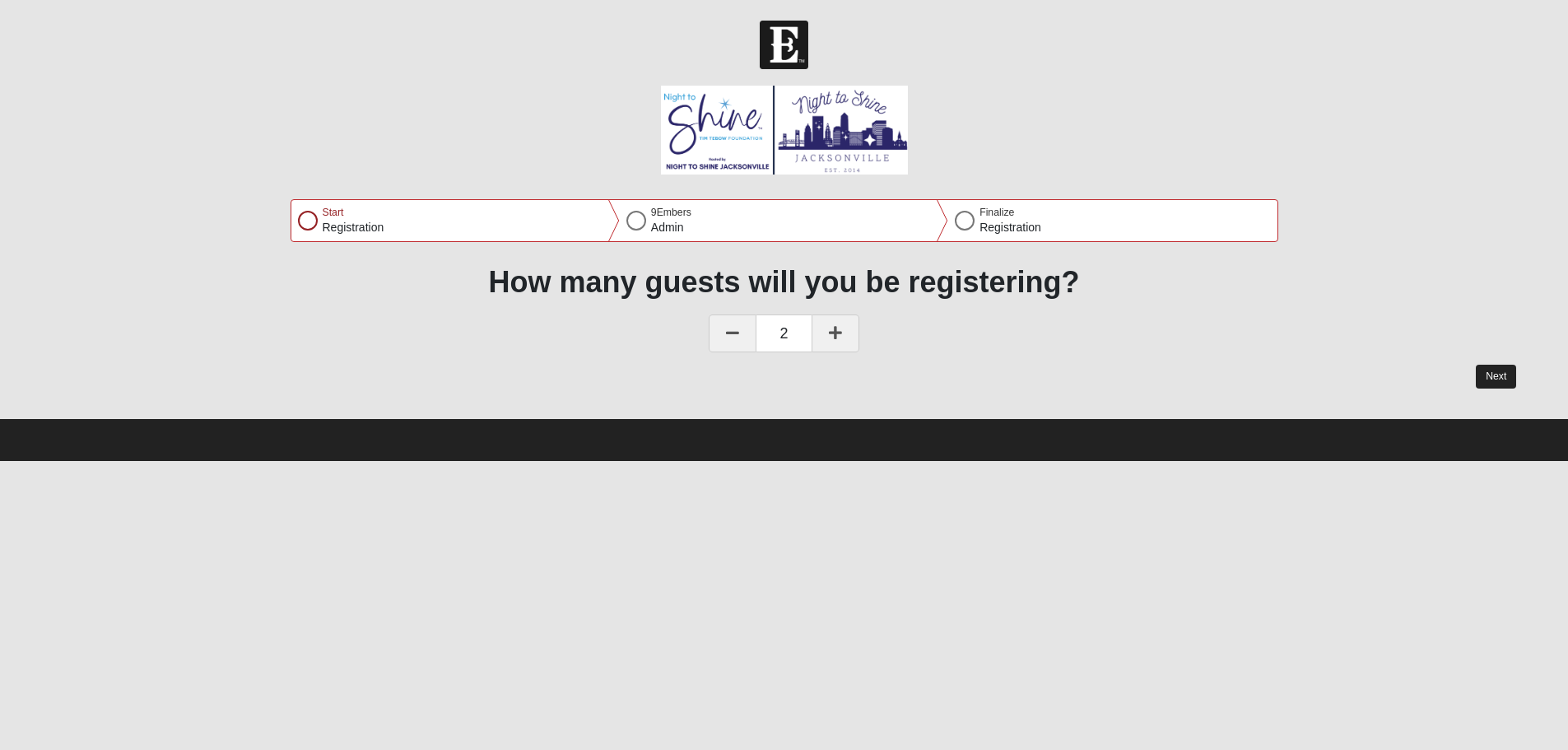
select select "3"
select select "4"
select select "1986"
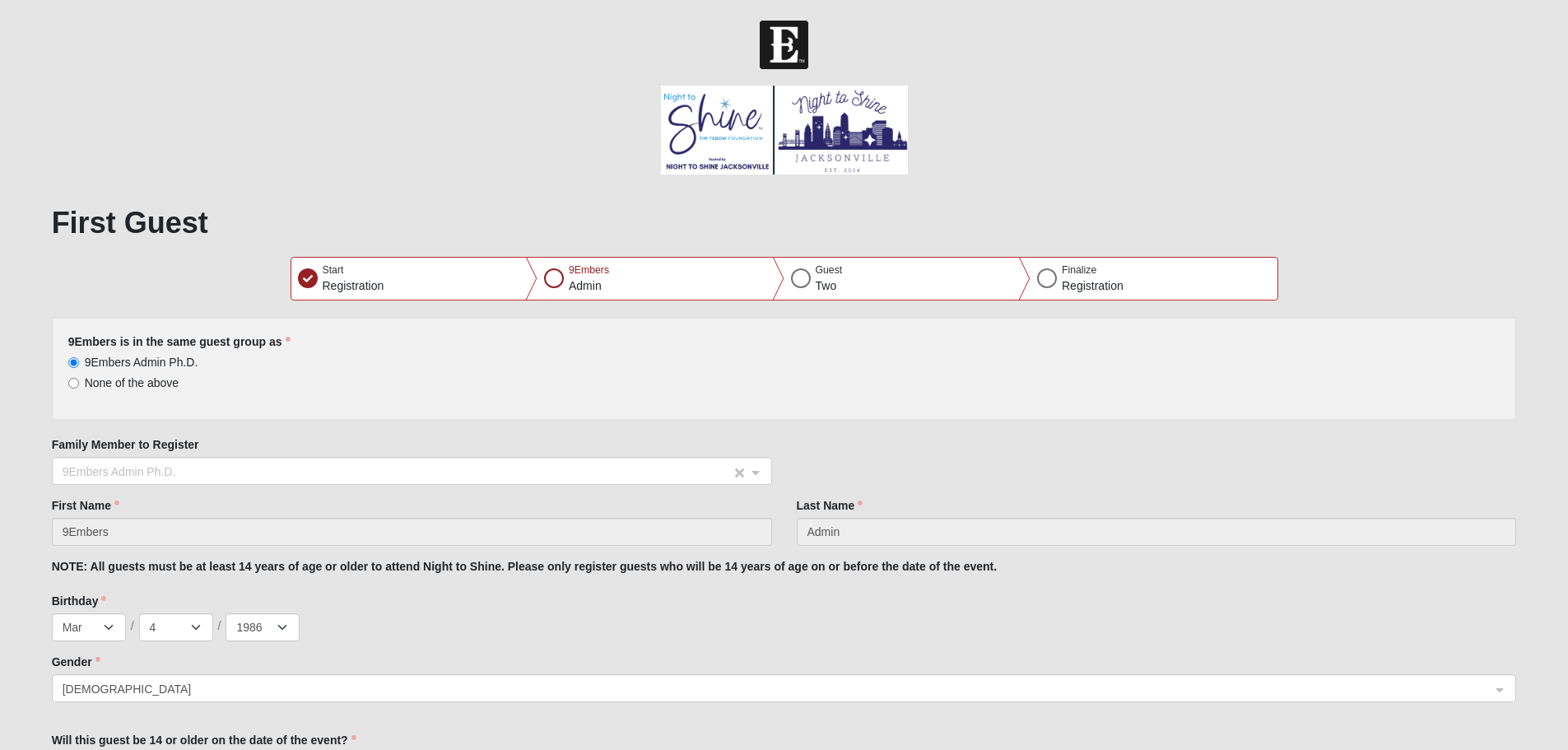
click at [405, 463] on span "9Embers Admin Ph.D." at bounding box center [397, 471] width 669 height 18
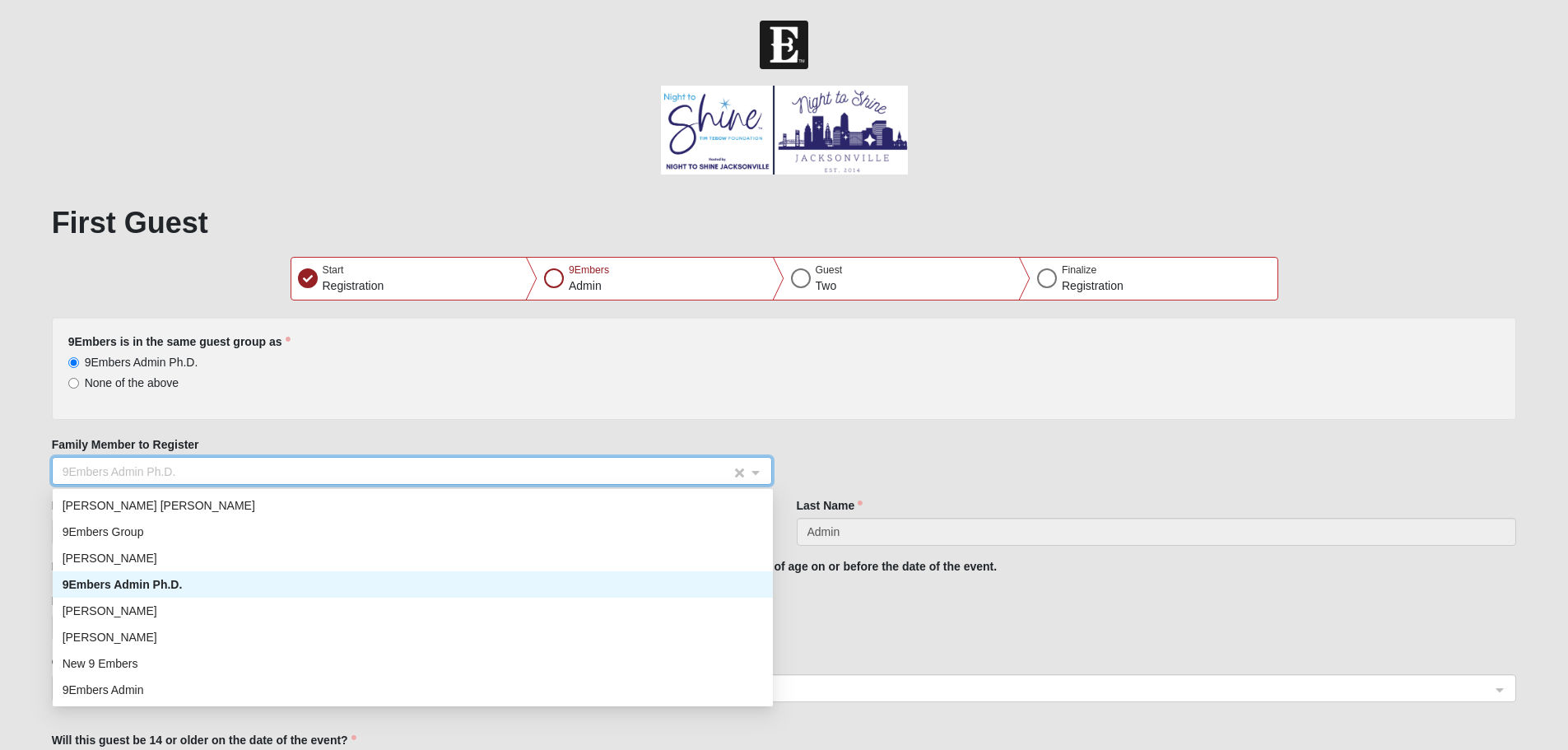
click at [405, 463] on span "9Embers Admin Ph.D." at bounding box center [397, 471] width 669 height 18
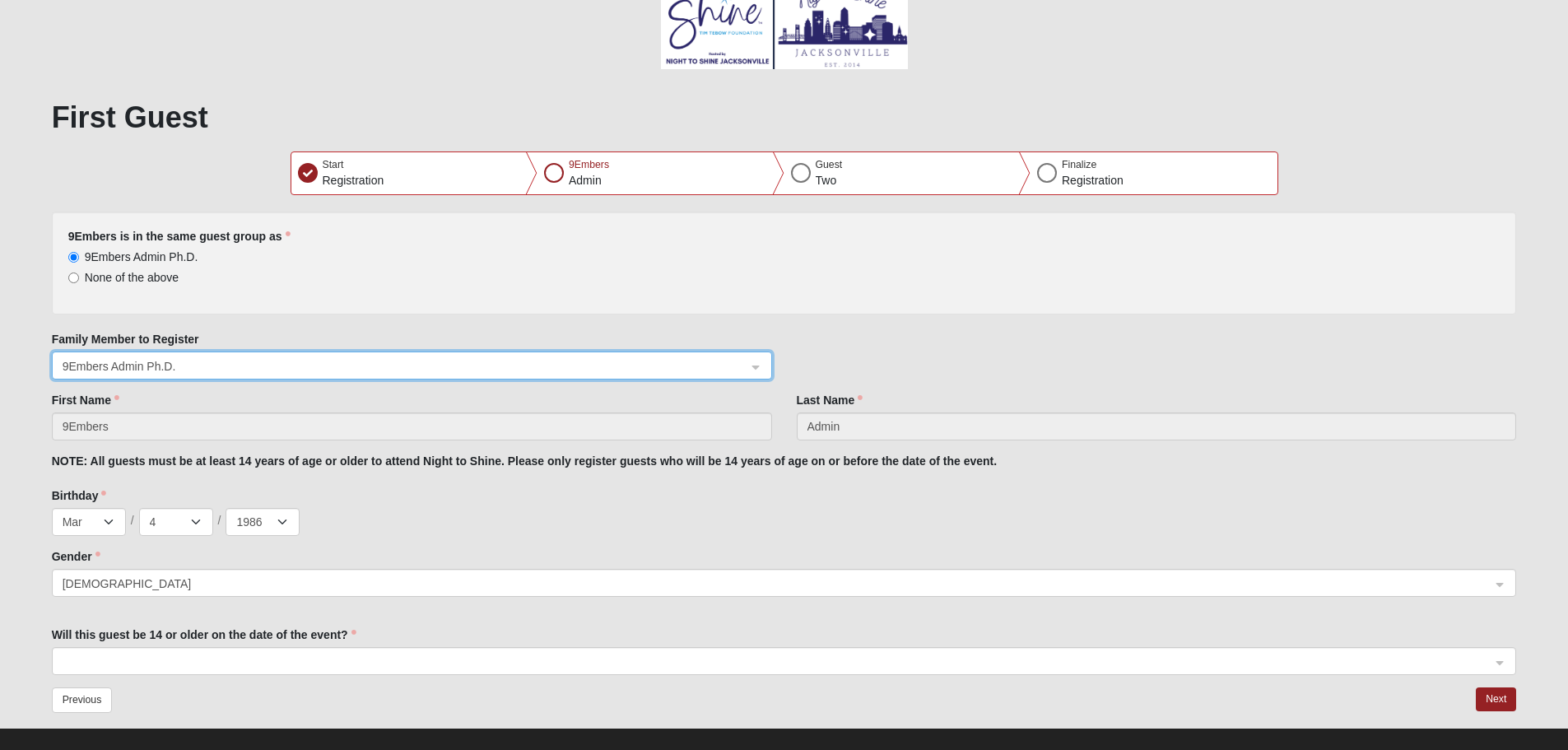
scroll to position [126, 0]
